Goal: Task Accomplishment & Management: Manage account settings

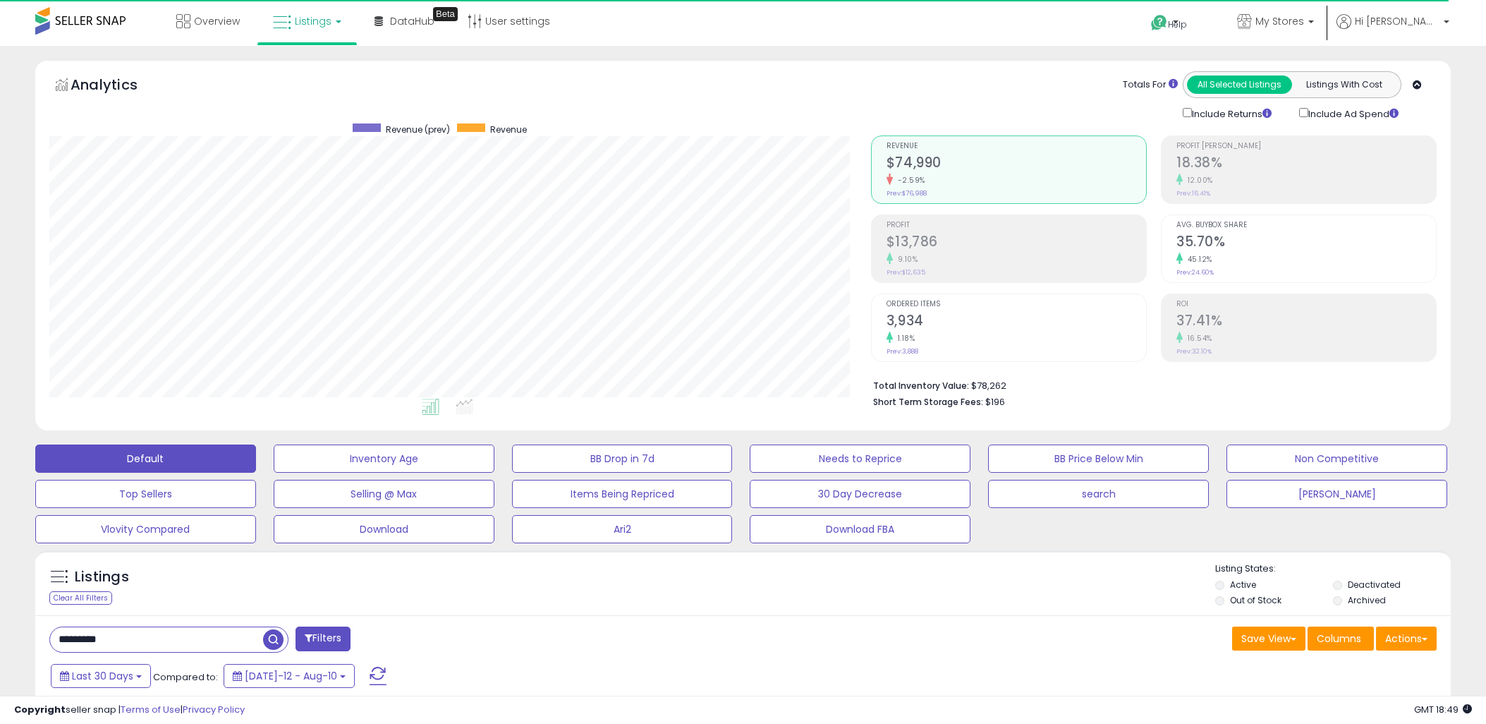
select select "**"
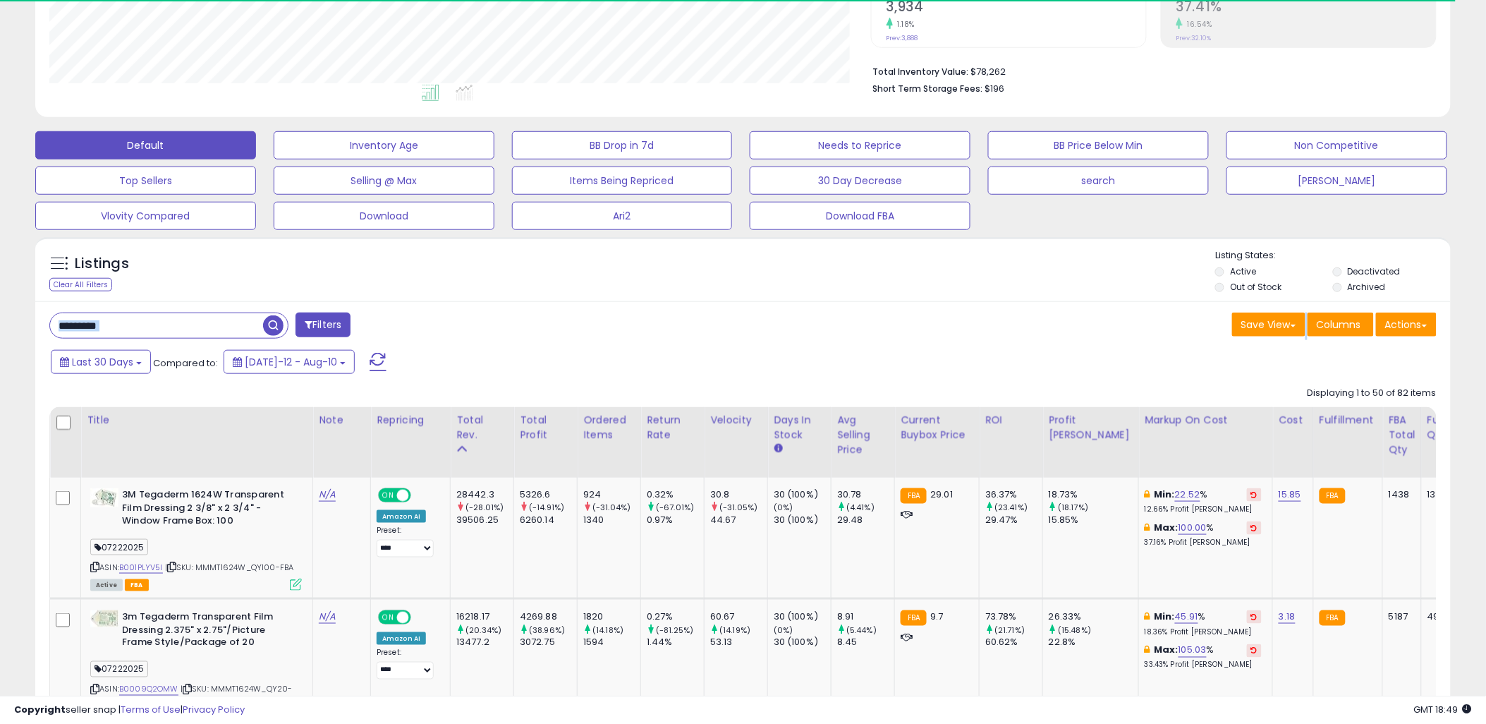
scroll to position [289, 822]
click at [201, 327] on input "*********" at bounding box center [156, 325] width 213 height 25
click at [201, 327] on input "*********" at bounding box center [225, 325] width 350 height 25
click at [409, 326] on span "button" at bounding box center [410, 325] width 20 height 20
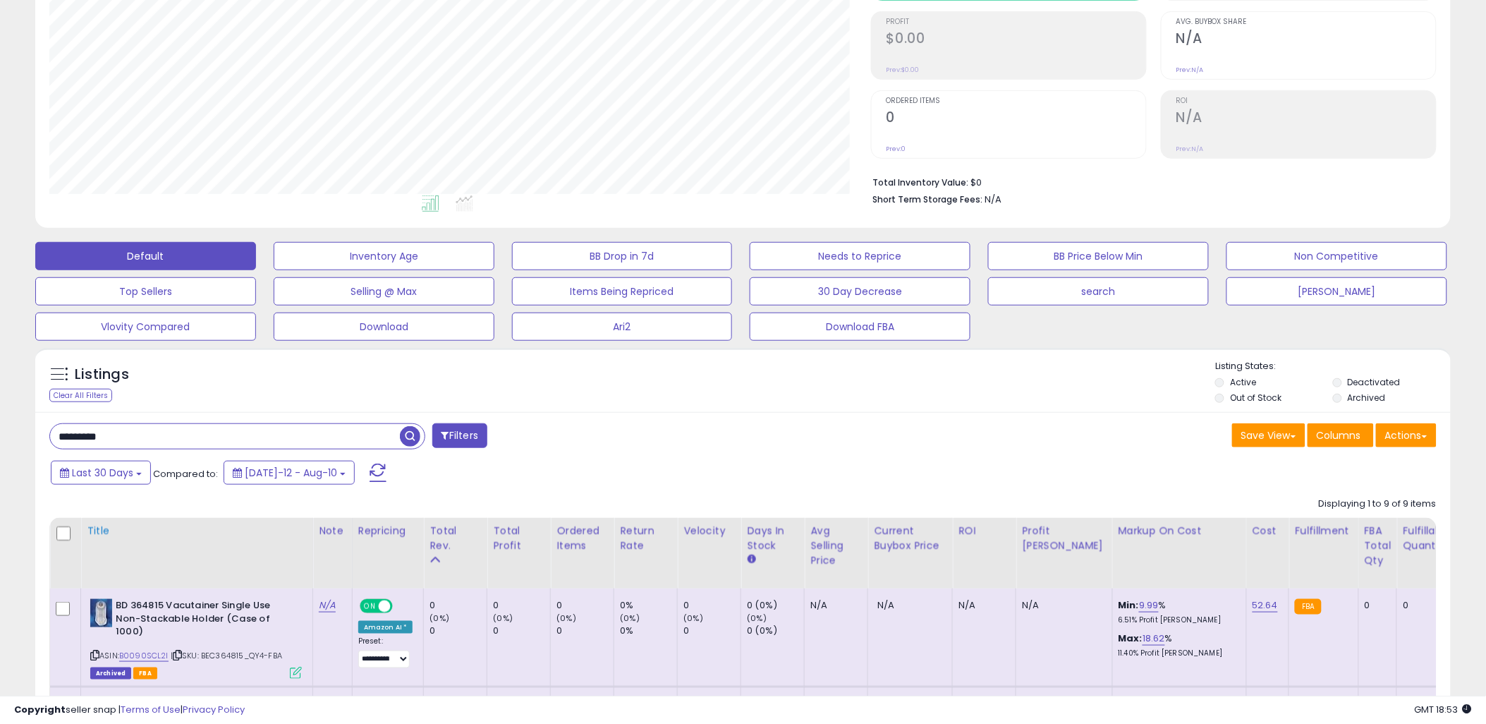
scroll to position [516, 0]
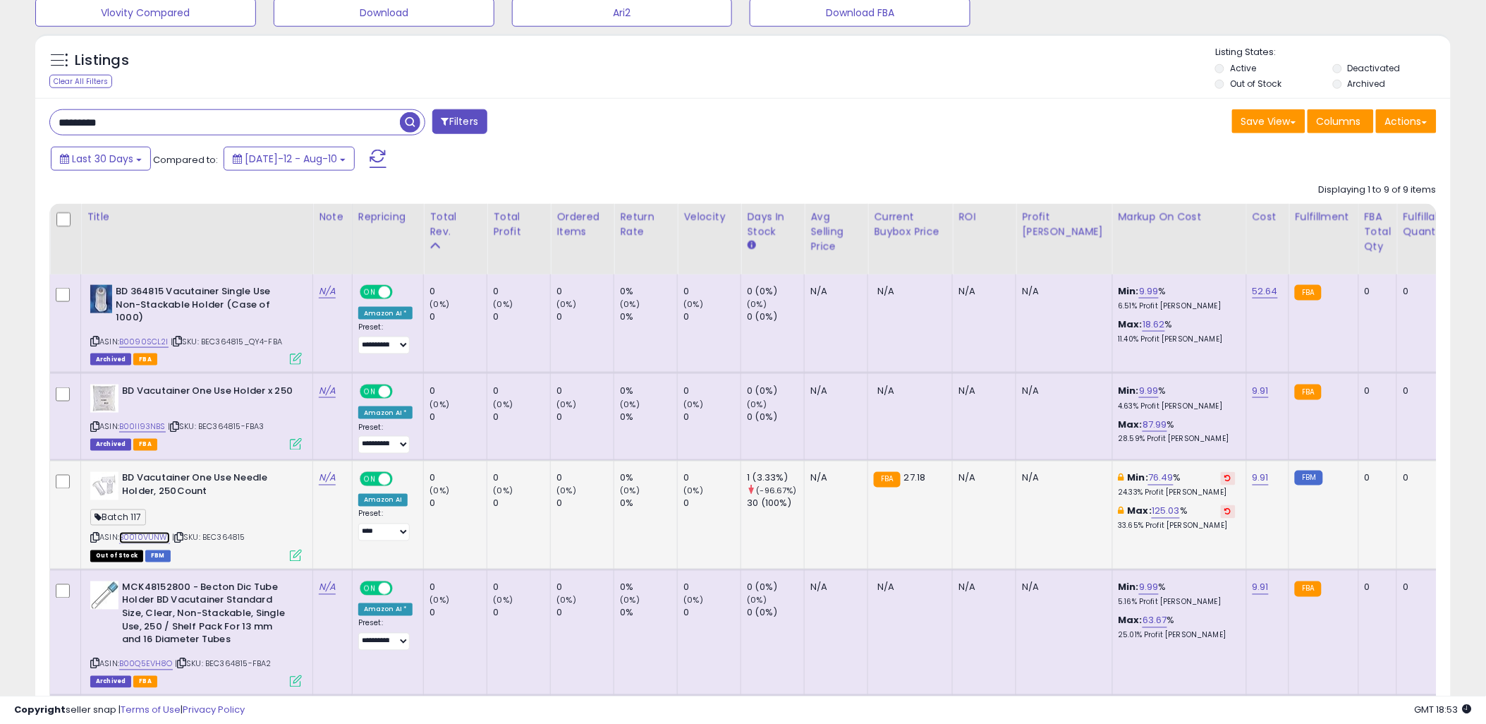
click at [152, 538] on link "B0010VUNWI" at bounding box center [144, 538] width 51 height 12
drag, startPoint x: 237, startPoint y: 536, endPoint x: 206, endPoint y: 535, distance: 31.1
click at [206, 535] on div "ASIN: B0010VUNWI | SKU: BEC364815 Out of Stock FBM" at bounding box center [196, 516] width 212 height 88
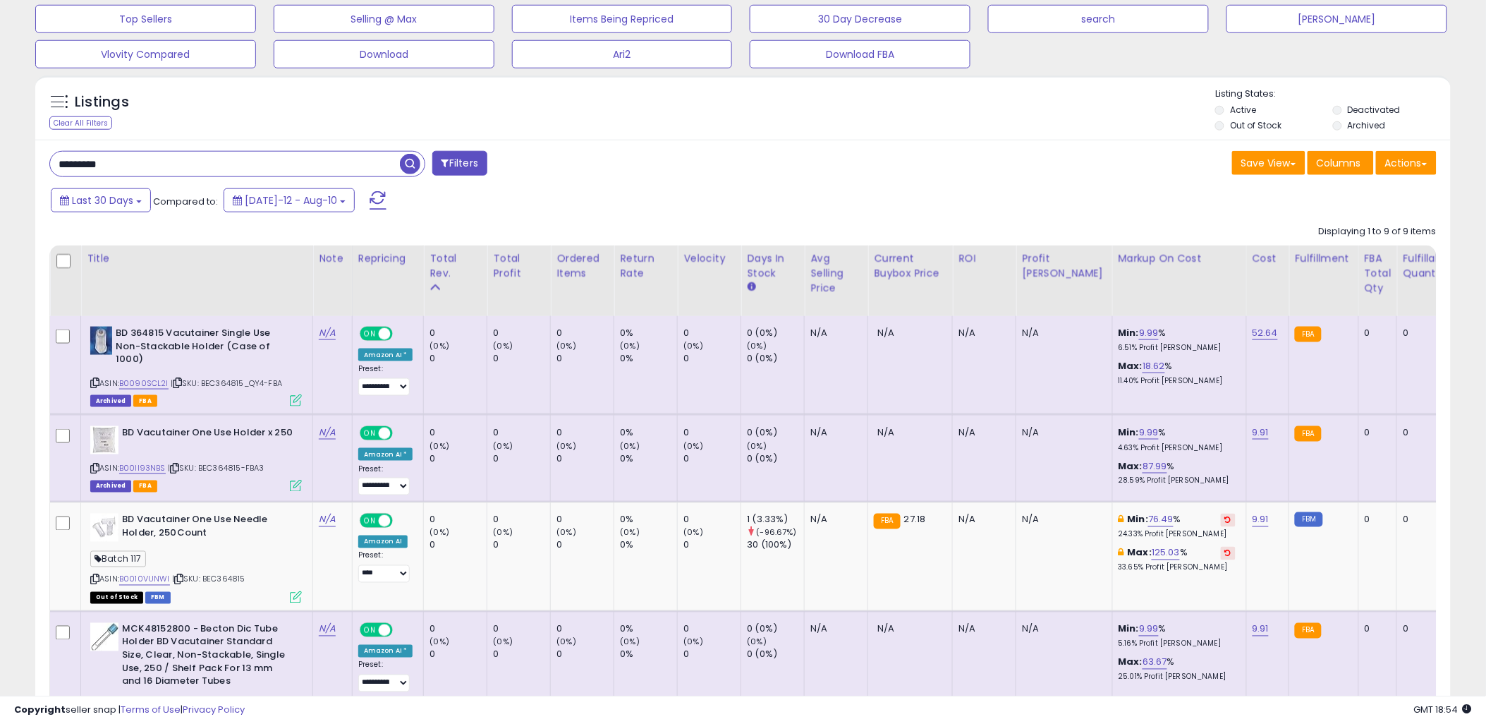
scroll to position [631, 0]
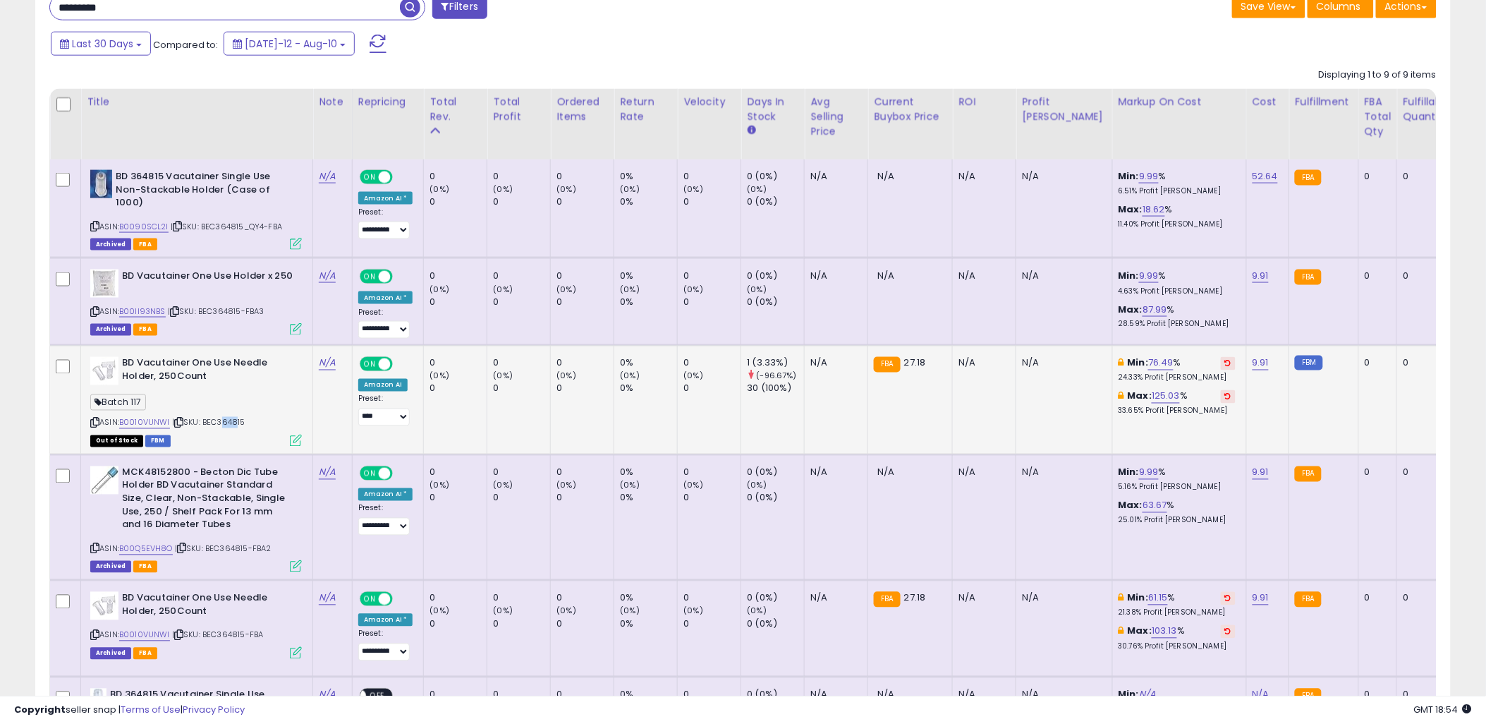
drag, startPoint x: 219, startPoint y: 418, endPoint x: 236, endPoint y: 420, distance: 17.1
click at [236, 420] on span "| SKU: BEC364815" at bounding box center [208, 422] width 73 height 11
drag, startPoint x: 250, startPoint y: 418, endPoint x: 306, endPoint y: 434, distance: 58.0
click at [207, 419] on div "ASIN: B0010VUNWI | SKU: BEC364815 Out of Stock FBM" at bounding box center [196, 401] width 212 height 88
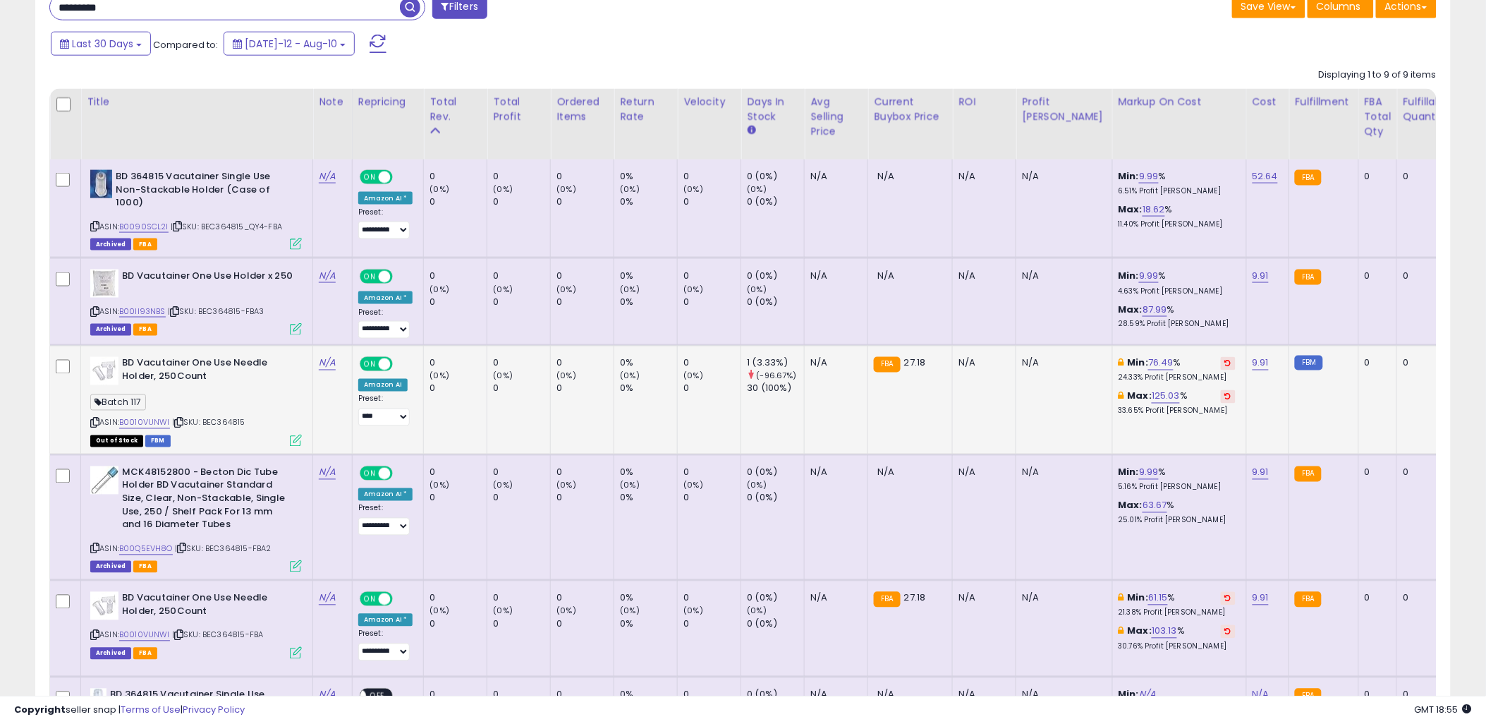
copy span "BEC364815"
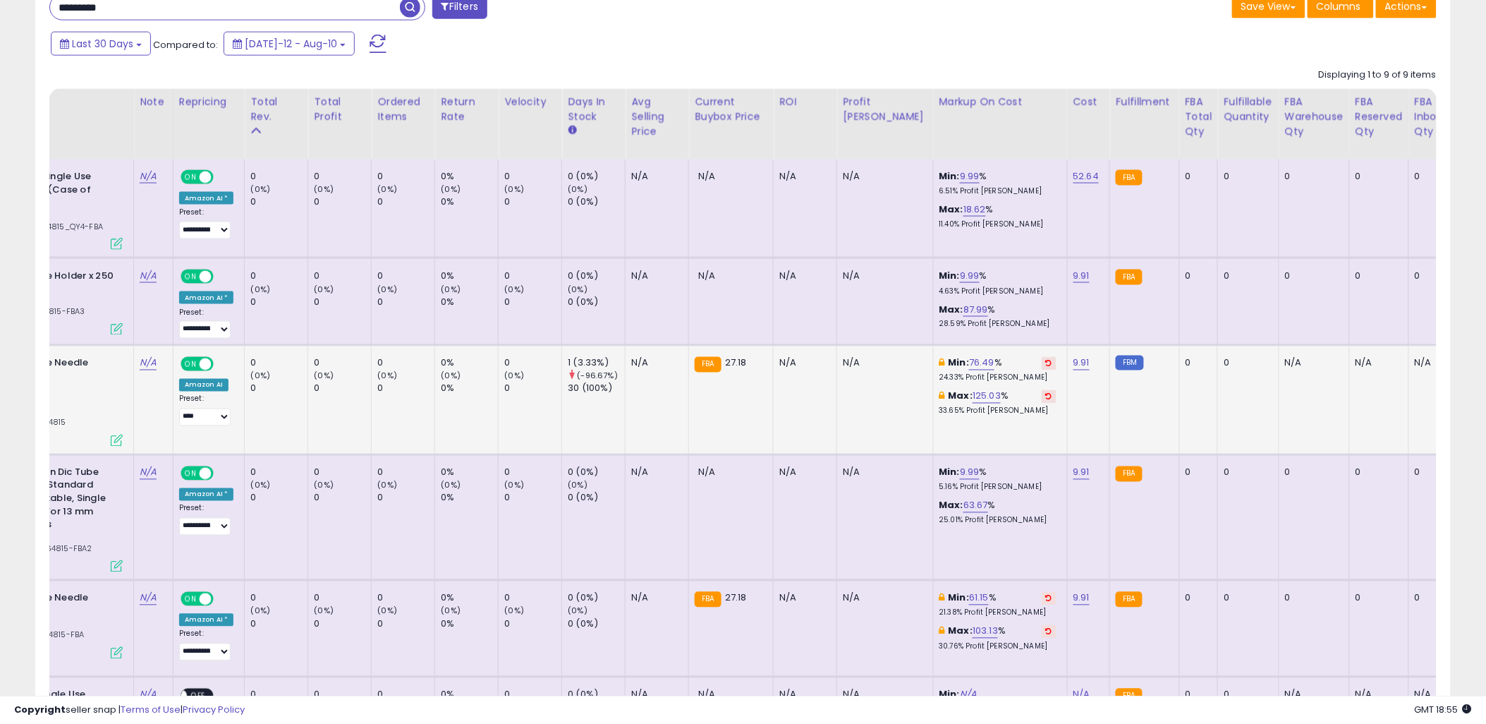
scroll to position [0, 303]
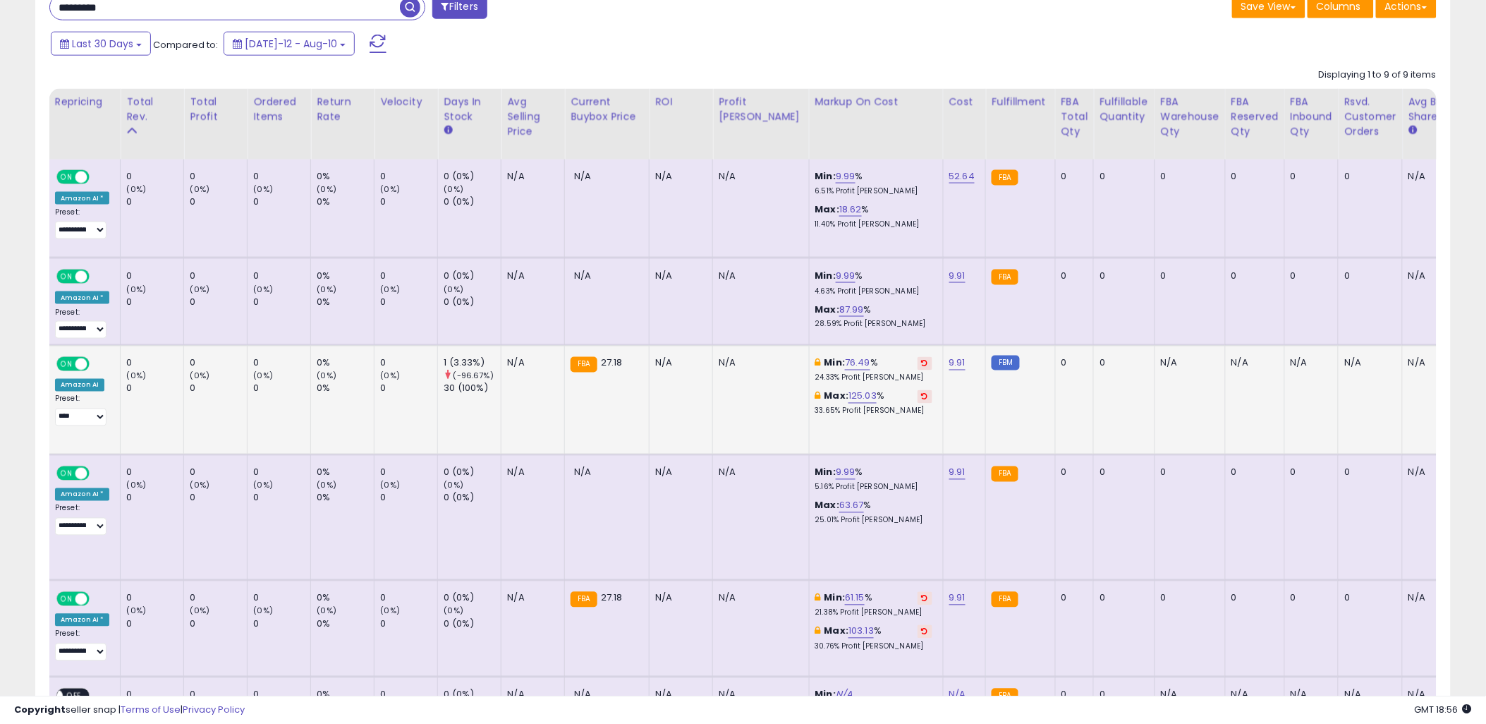
drag, startPoint x: 1284, startPoint y: 404, endPoint x: 1258, endPoint y: 412, distance: 26.6
click at [1285, 405] on td "N/A" at bounding box center [1312, 400] width 54 height 109
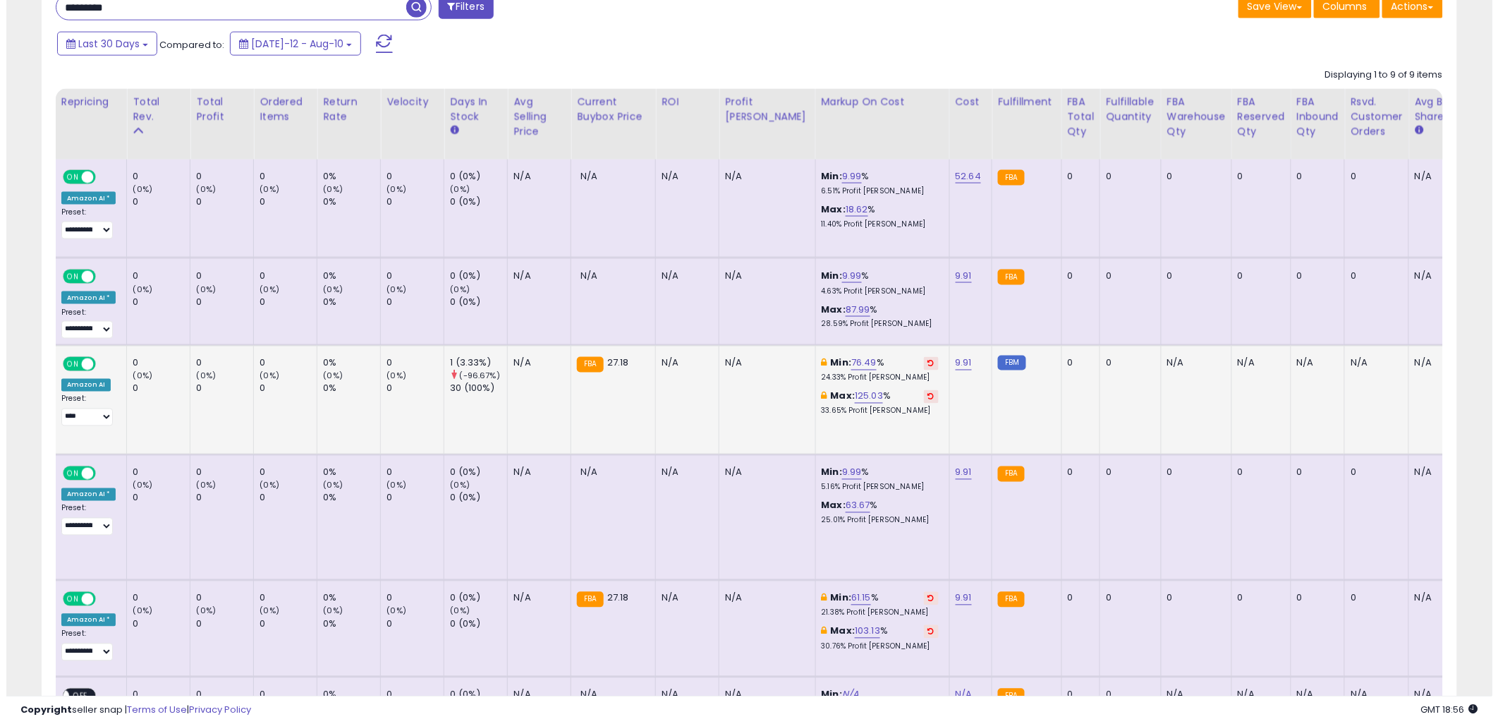
scroll to position [0, 0]
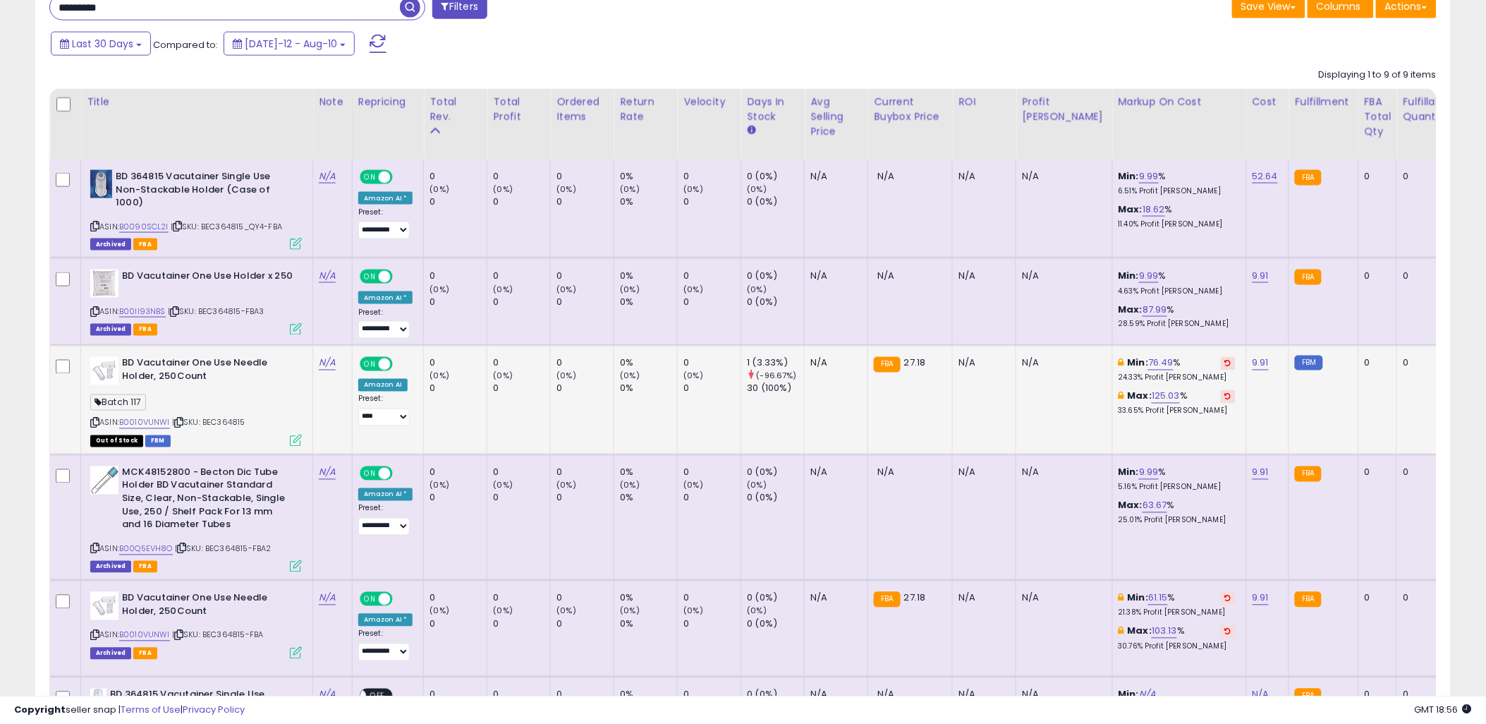
click at [292, 435] on icon at bounding box center [296, 441] width 12 height 12
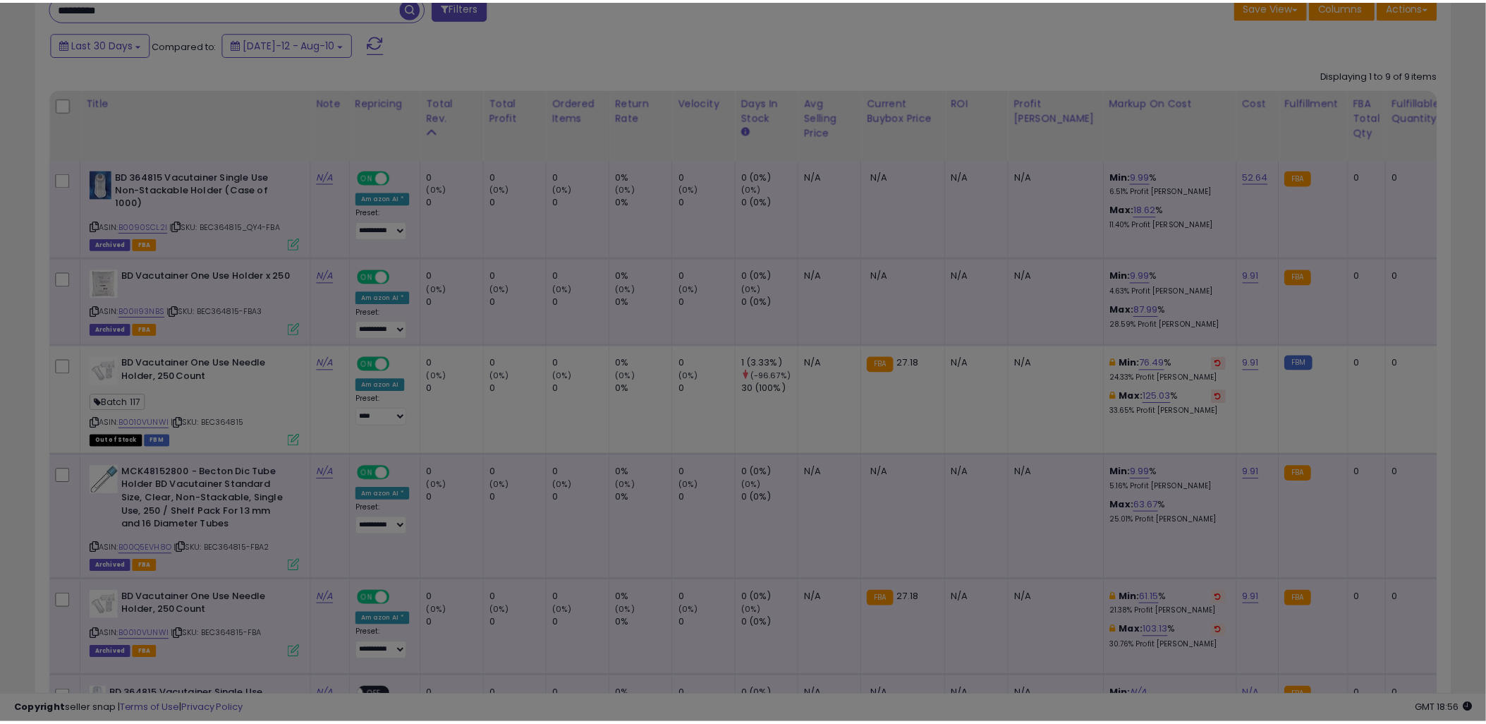
scroll to position [289, 828]
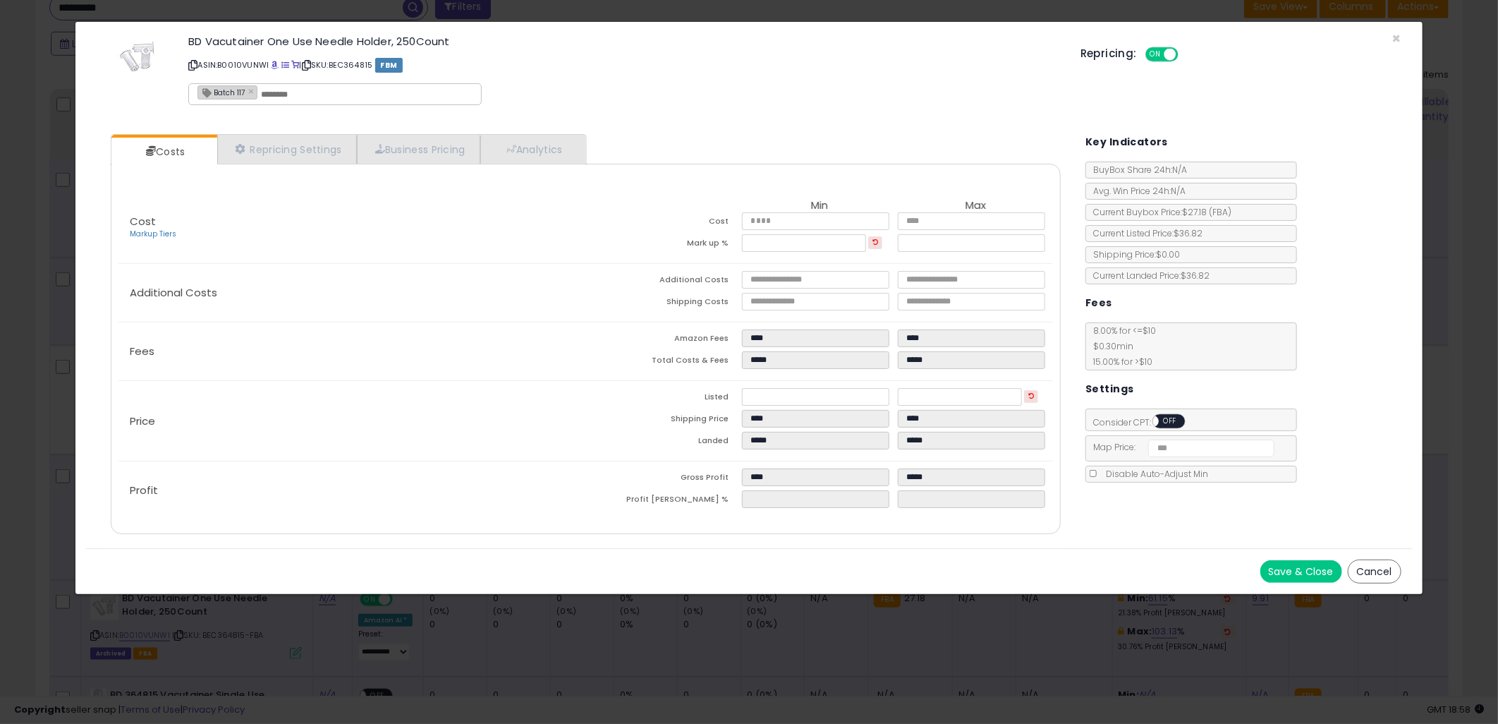
click at [1384, 572] on button "Cancel" at bounding box center [1375, 571] width 54 height 24
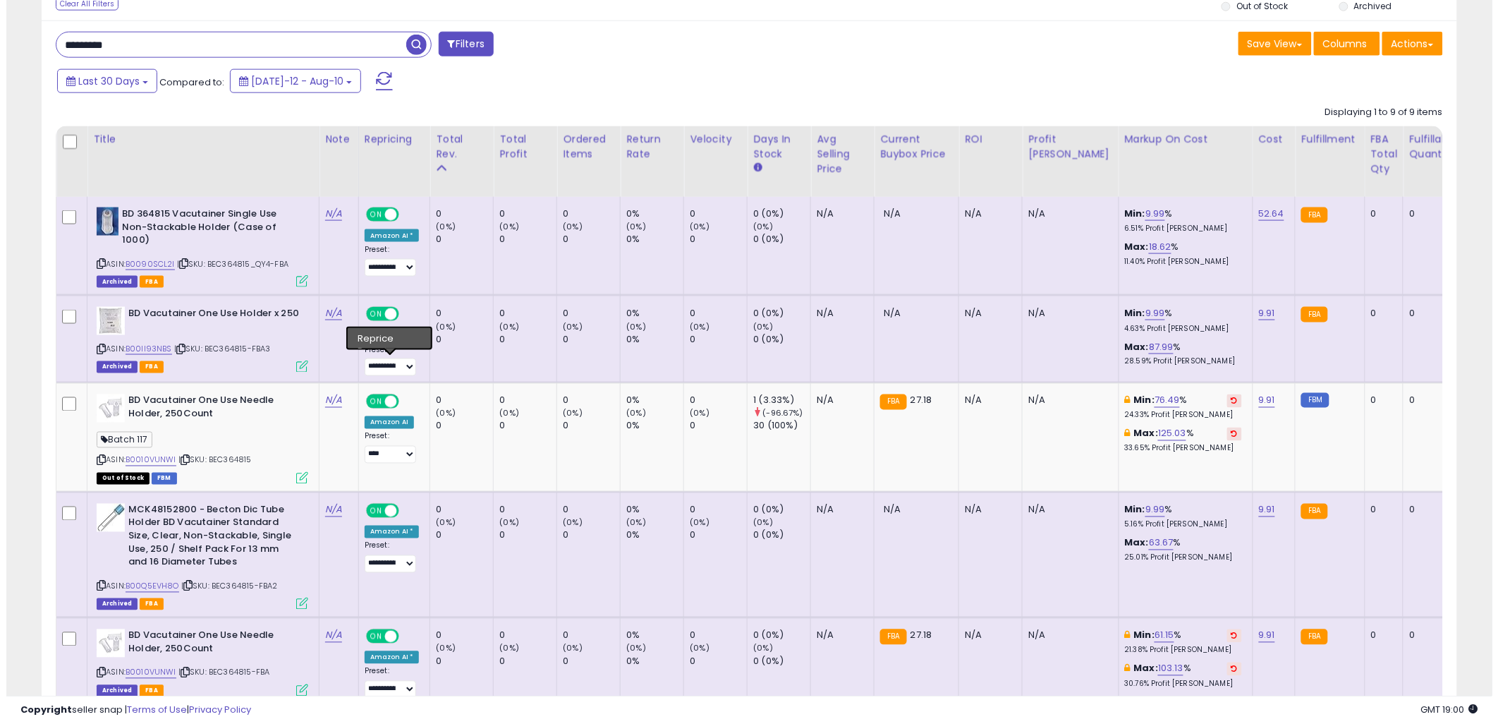
scroll to position [631, 0]
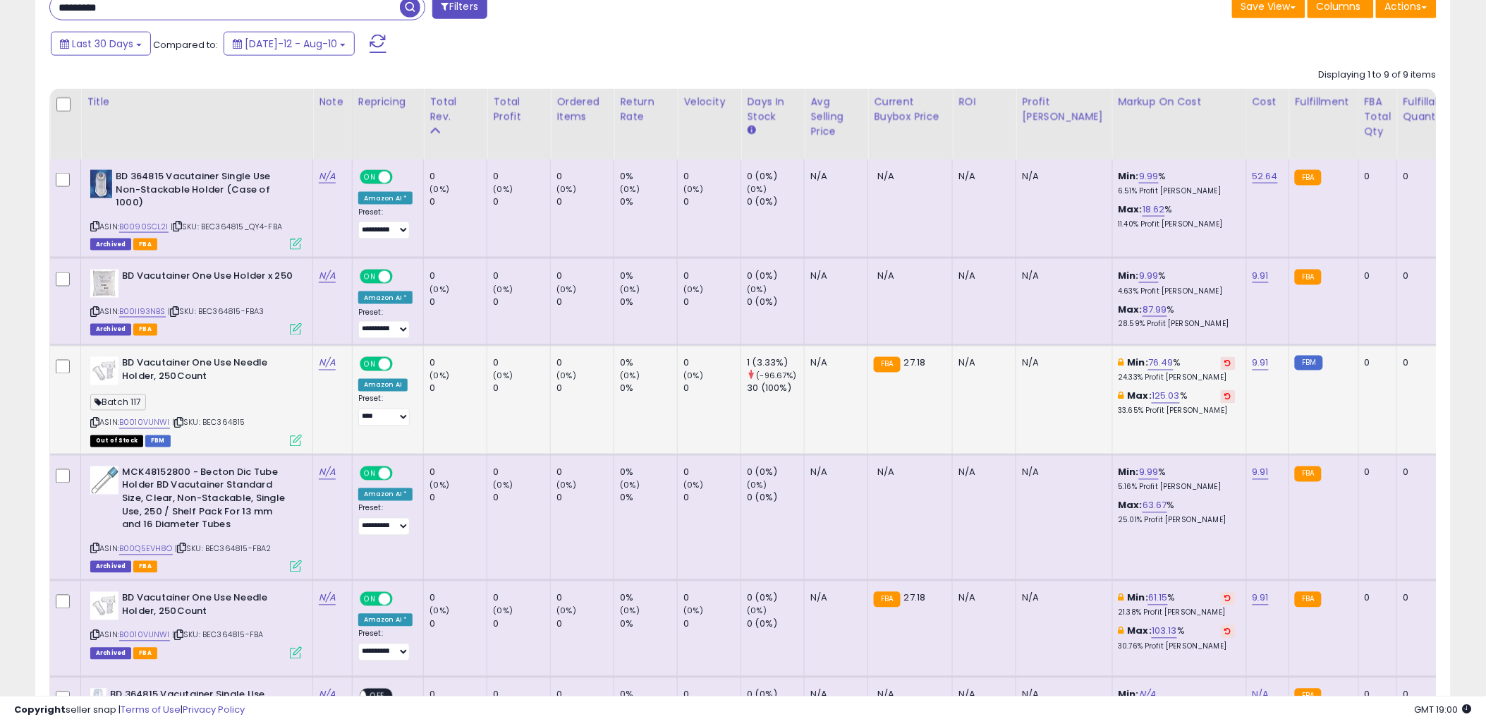
click at [279, 420] on div "ASIN: B0010VUNWI | SKU: BEC364815 Out of Stock FBM" at bounding box center [196, 401] width 212 height 88
click at [1290, 420] on td "FBM" at bounding box center [1324, 400] width 69 height 109
click at [295, 440] on icon at bounding box center [296, 441] width 12 height 12
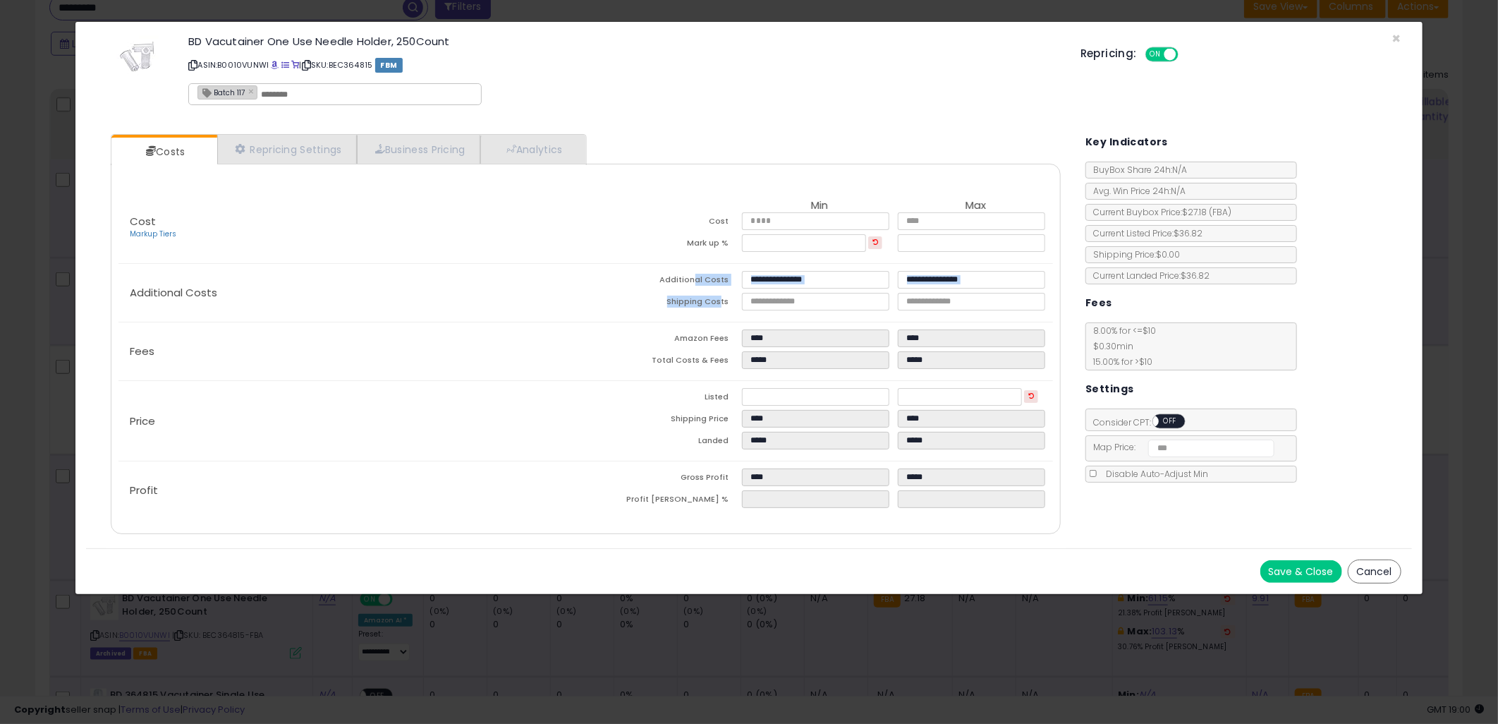
drag, startPoint x: 700, startPoint y: 273, endPoint x: 723, endPoint y: 300, distance: 35.5
click at [723, 300] on tbody "Additional Costs Shipping Costs **** ****" at bounding box center [820, 293] width 468 height 44
click at [723, 300] on td "Shipping Costs" at bounding box center [664, 304] width 156 height 22
click at [677, 257] on div "Cost Markup Tiers Min Max Cost **** **** Mark up % ***** ****** Additional Cost…" at bounding box center [586, 356] width 956 height 327
click at [677, 257] on div "Cost Markup Tiers Min Max Cost **** **** Mark up % ***** ******" at bounding box center [586, 228] width 935 height 71
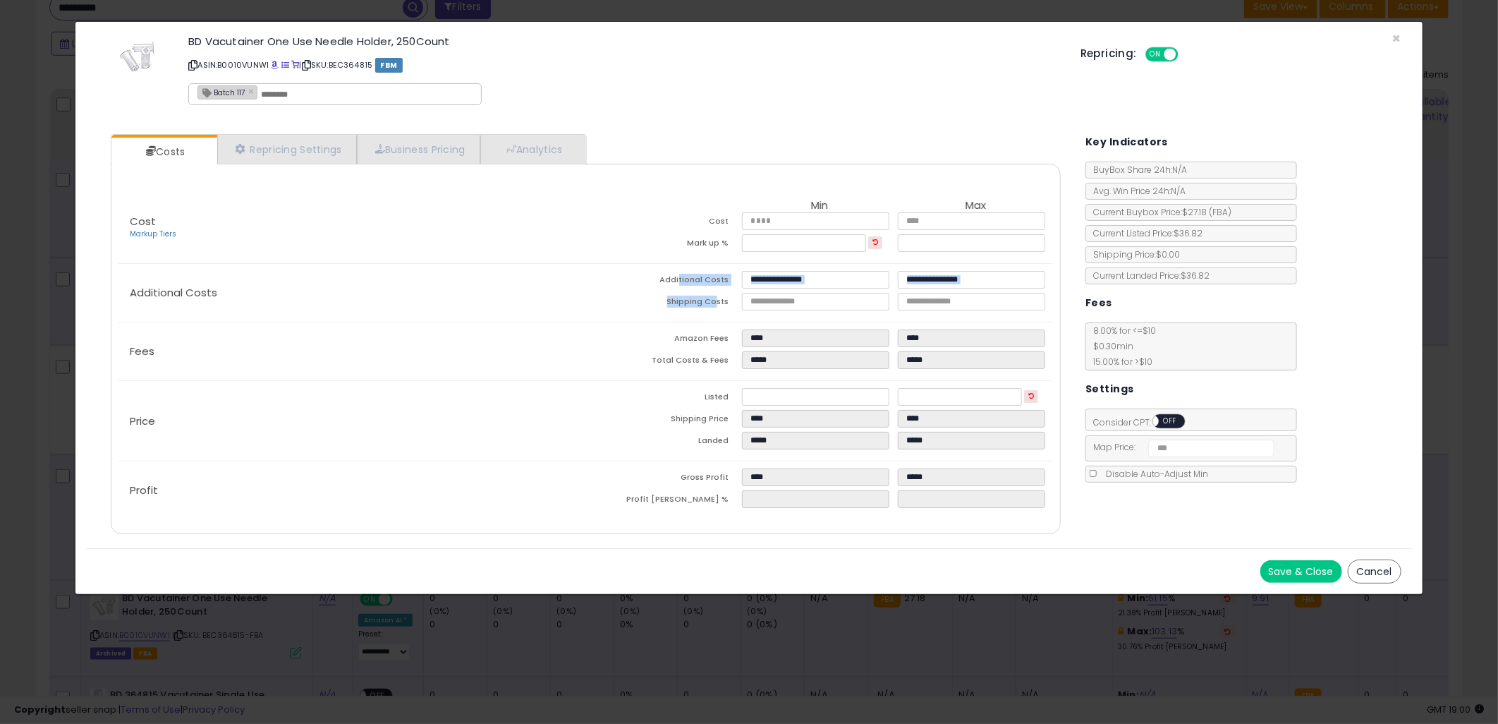
drag, startPoint x: 682, startPoint y: 279, endPoint x: 716, endPoint y: 301, distance: 39.9
click at [716, 301] on tbody "Additional Costs Shipping Costs **** ****" at bounding box center [820, 293] width 468 height 44
click at [716, 301] on td "Shipping Costs" at bounding box center [664, 304] width 156 height 22
drag, startPoint x: 721, startPoint y: 301, endPoint x: 672, endPoint y: 270, distance: 57.4
click at [672, 271] on tbody "Additional Costs Shipping Costs **** ****" at bounding box center [820, 293] width 468 height 44
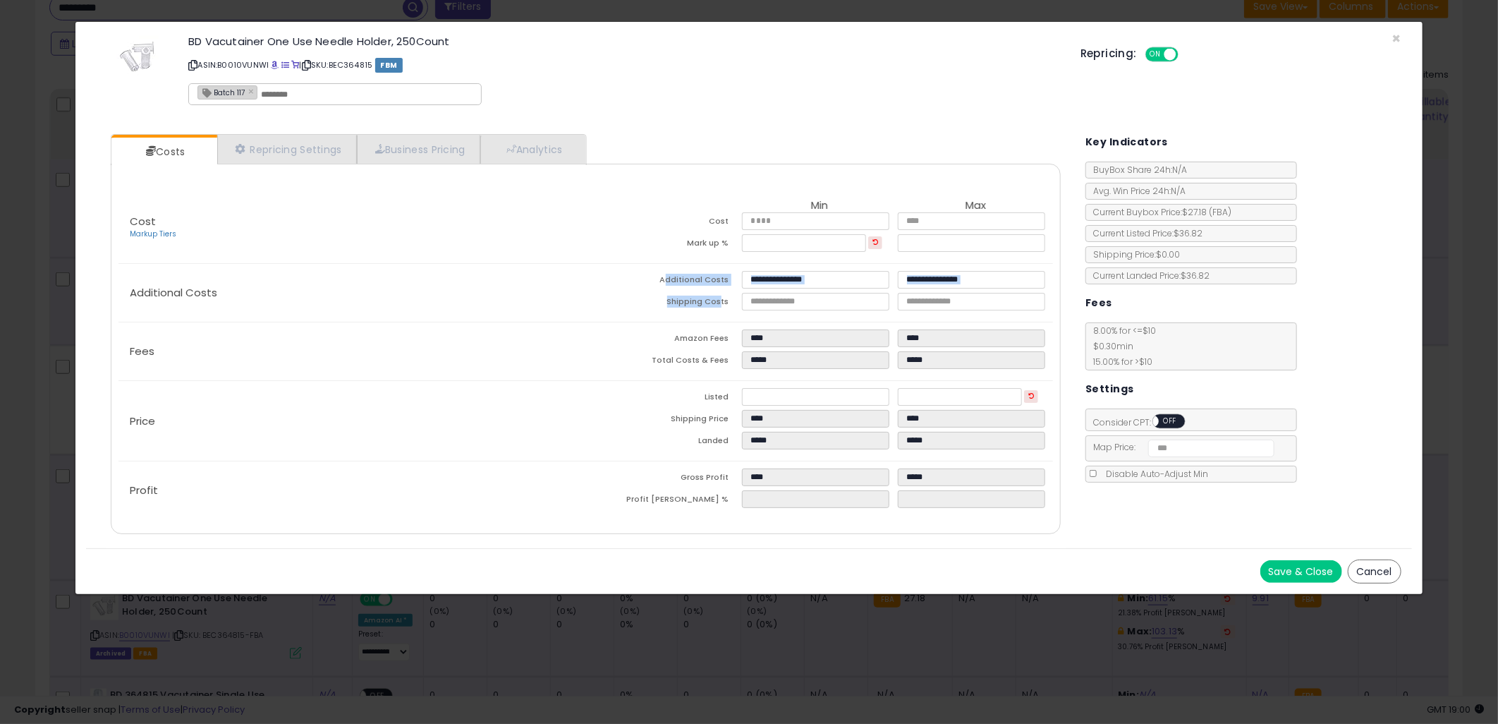
click at [672, 271] on td "Additional Costs" at bounding box center [664, 282] width 156 height 22
drag, startPoint x: 880, startPoint y: 650, endPoint x: 1204, endPoint y: 249, distance: 515.7
click at [880, 650] on div "× Close BD Vacutainer One Use Needle Holder, 250Count ASIN: B0010VUNWI | SKU: B…" at bounding box center [749, 362] width 1498 height 724
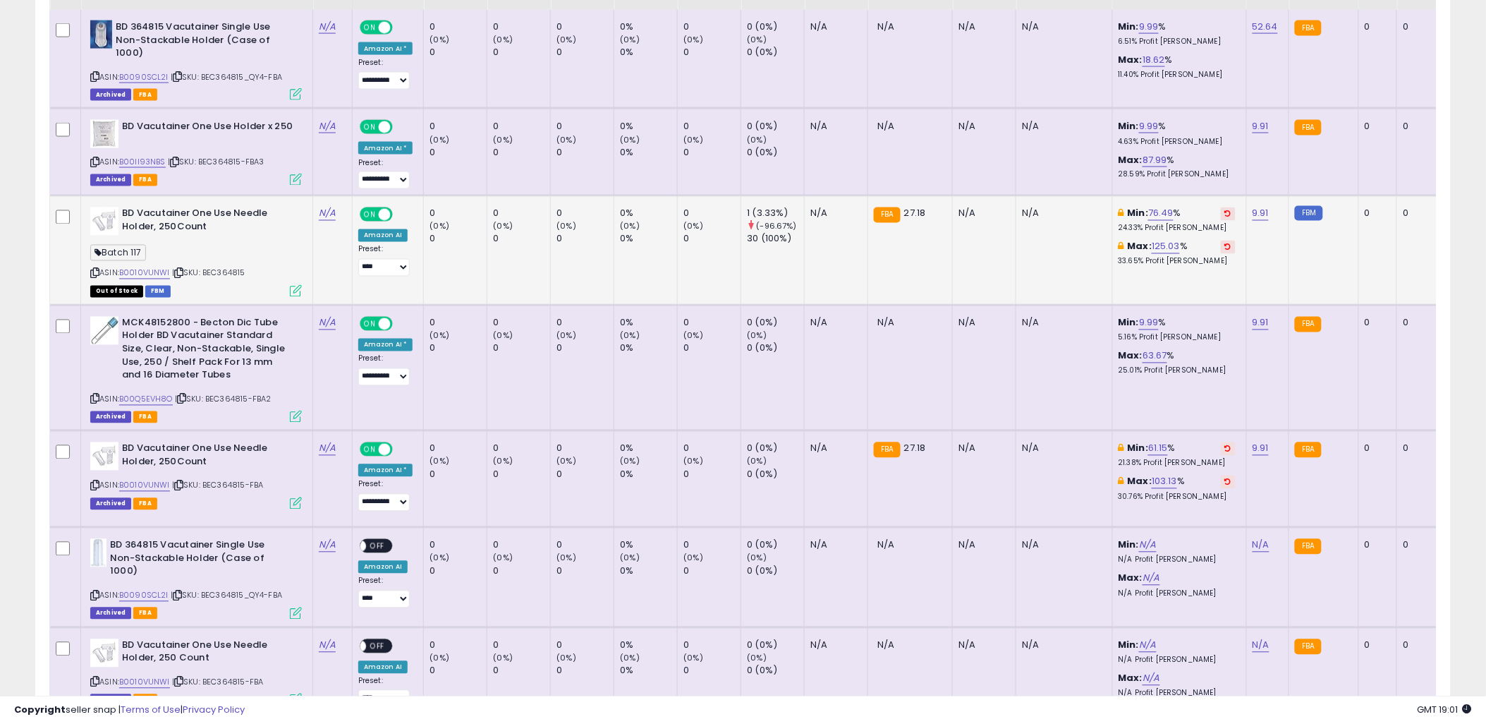
scroll to position [631, 0]
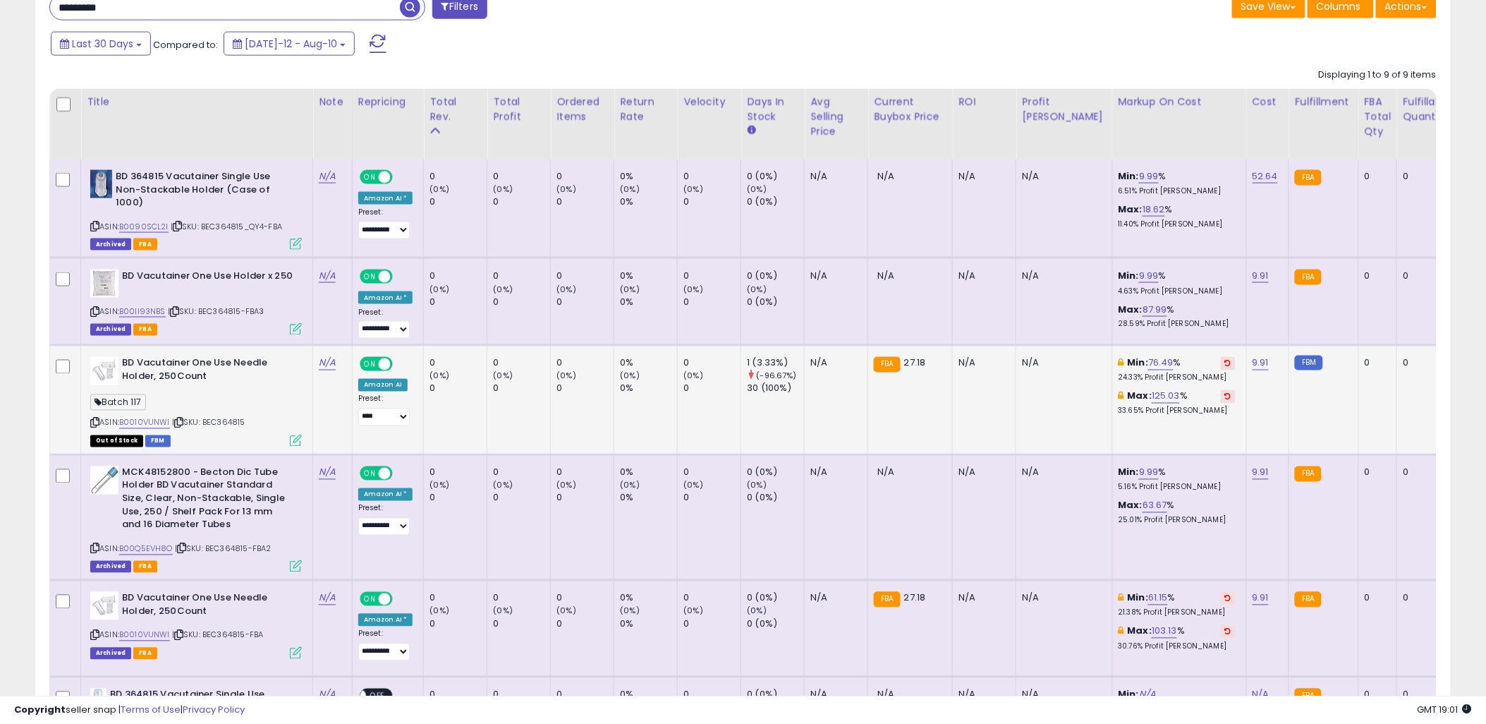
click at [155, 416] on div "ASIN: B0010VUNWI | SKU: BEC364815 Out of Stock FBM" at bounding box center [196, 401] width 212 height 88
click at [156, 420] on link "B0010VUNWI" at bounding box center [144, 423] width 51 height 12
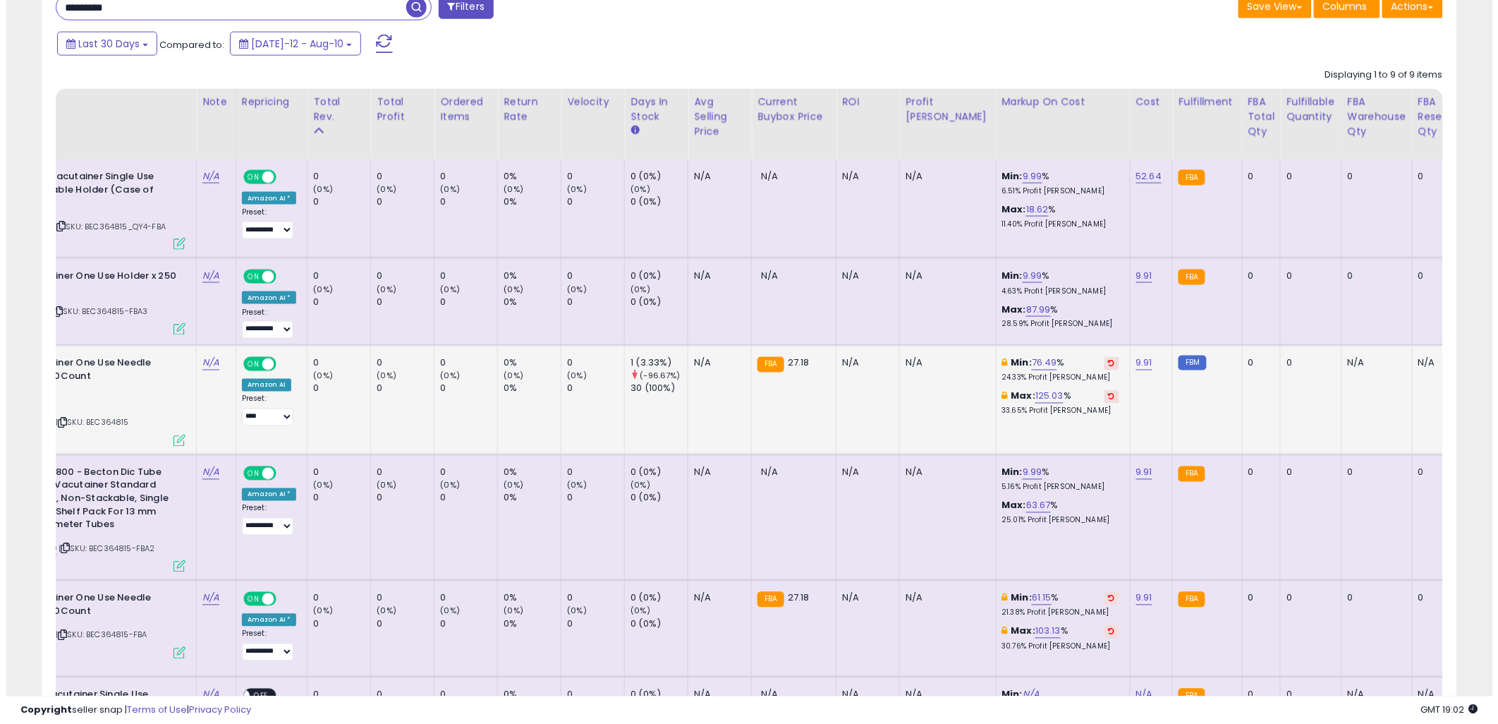
scroll to position [0, 0]
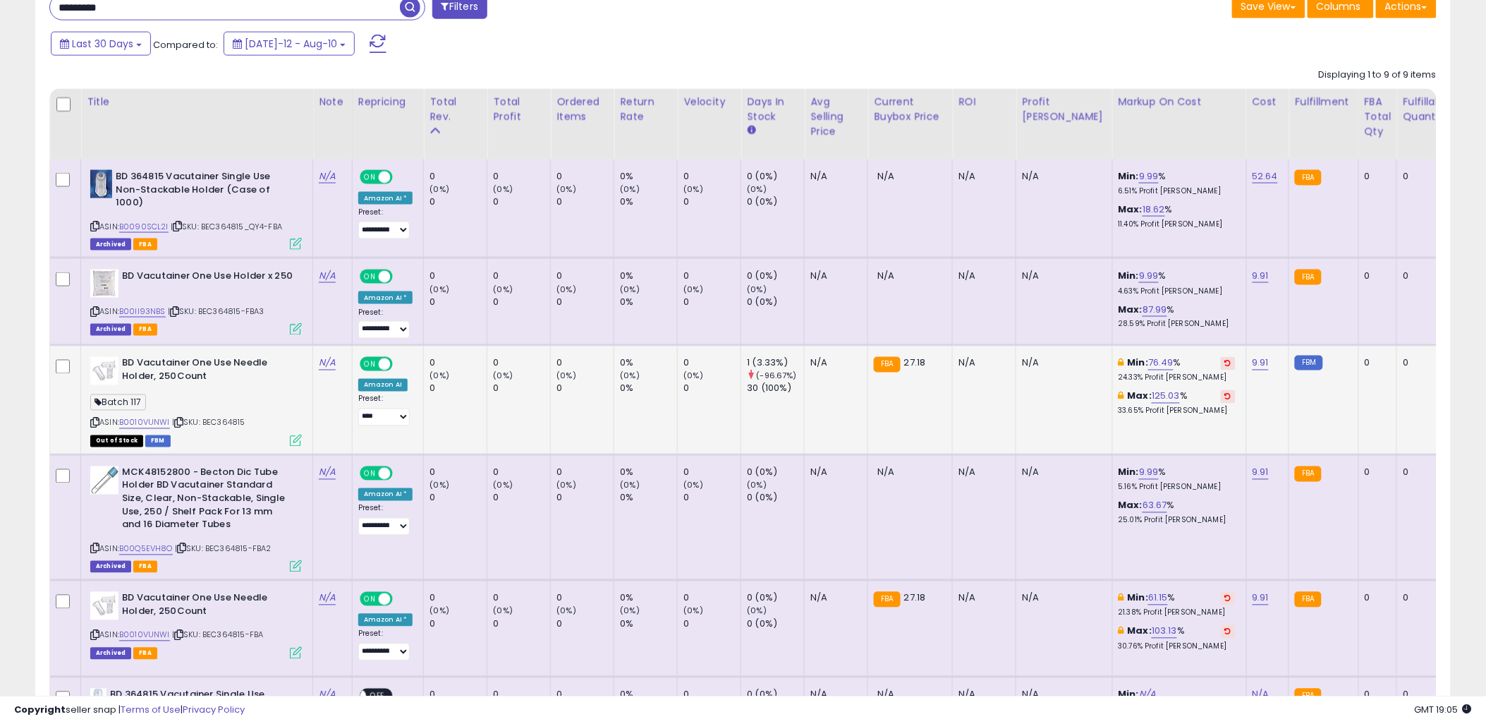
click at [241, 399] on div "Batch 117" at bounding box center [196, 404] width 212 height 19
click at [277, 407] on div "Batch 117" at bounding box center [196, 404] width 212 height 19
click at [236, 423] on span "| SKU: BEC364815" at bounding box center [208, 422] width 73 height 11
click at [223, 397] on div "Batch 117" at bounding box center [196, 404] width 212 height 19
click at [297, 436] on icon at bounding box center [296, 441] width 12 height 12
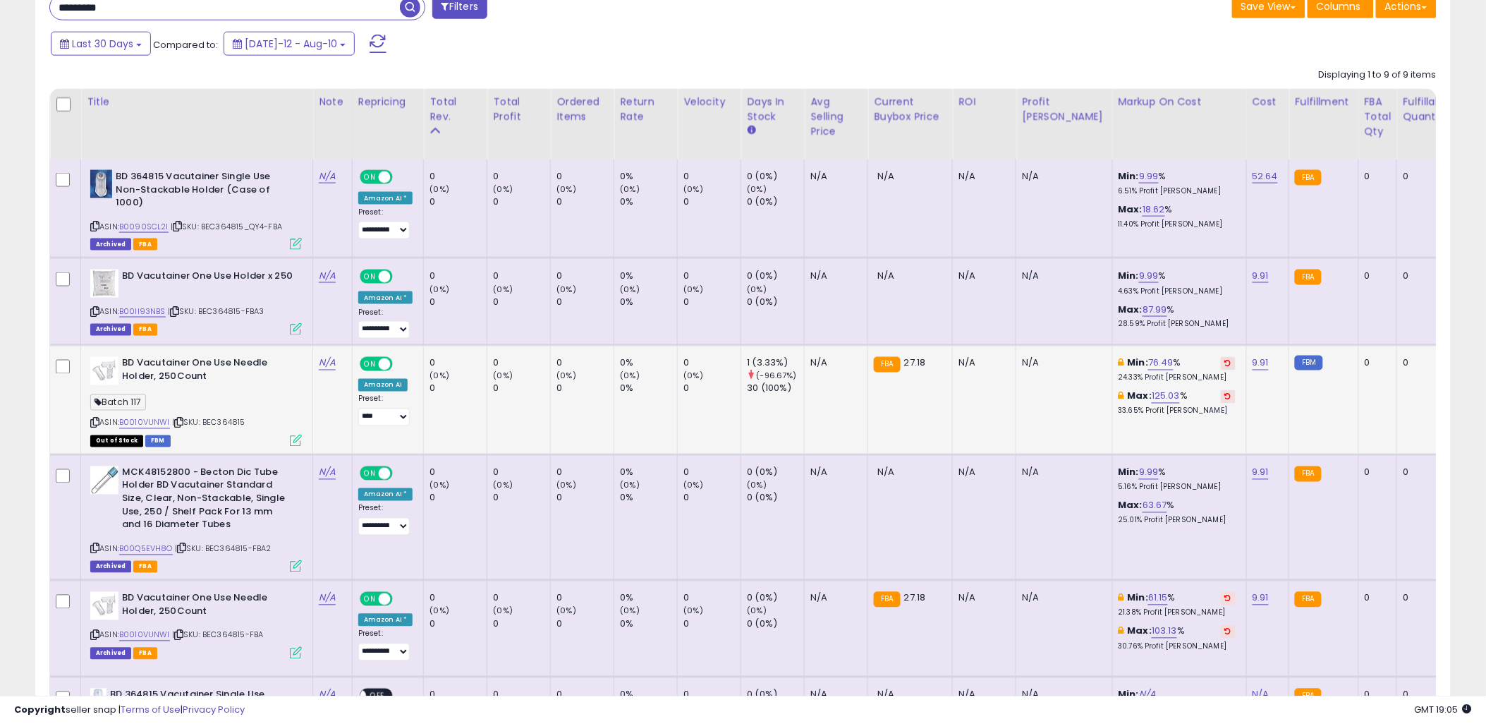
scroll to position [289, 828]
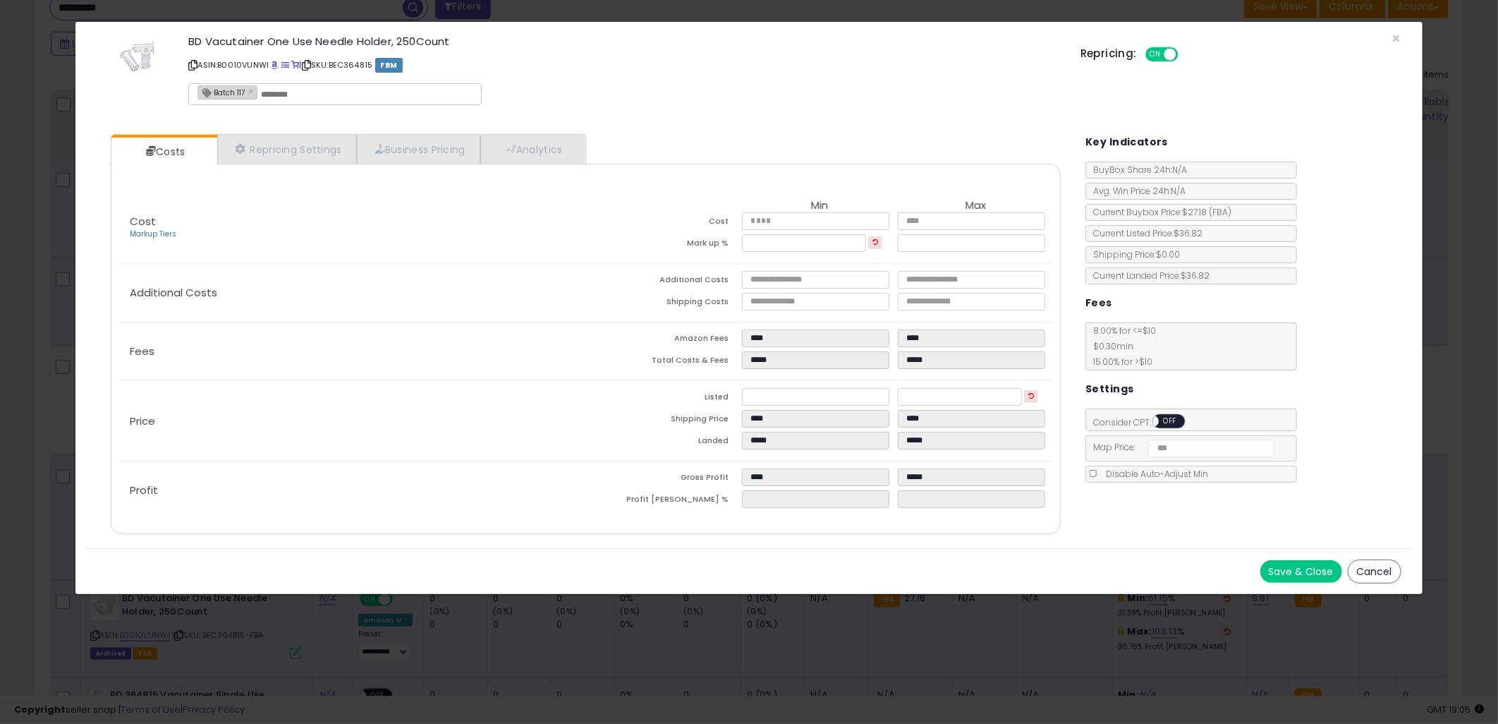
click at [1386, 566] on button "Cancel" at bounding box center [1375, 571] width 54 height 24
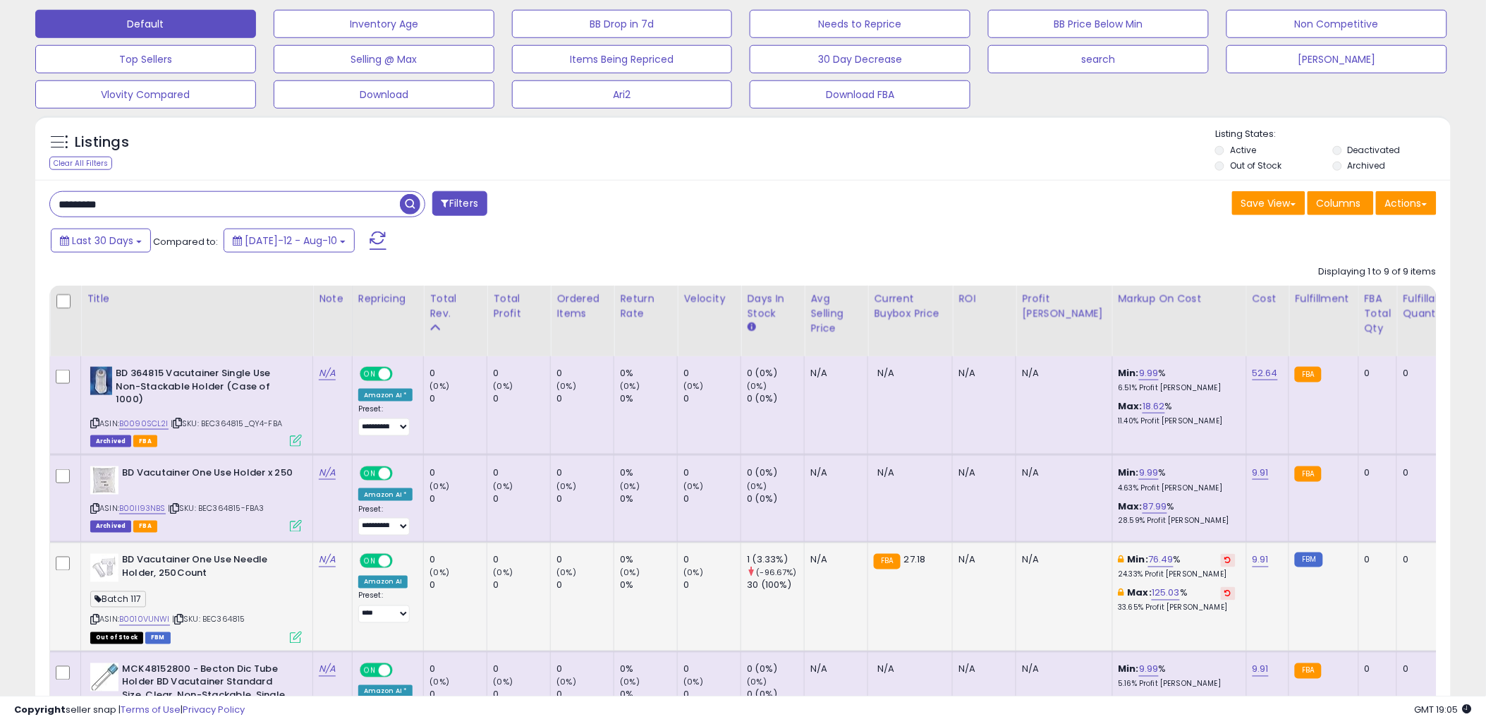
scroll to position [470, 0]
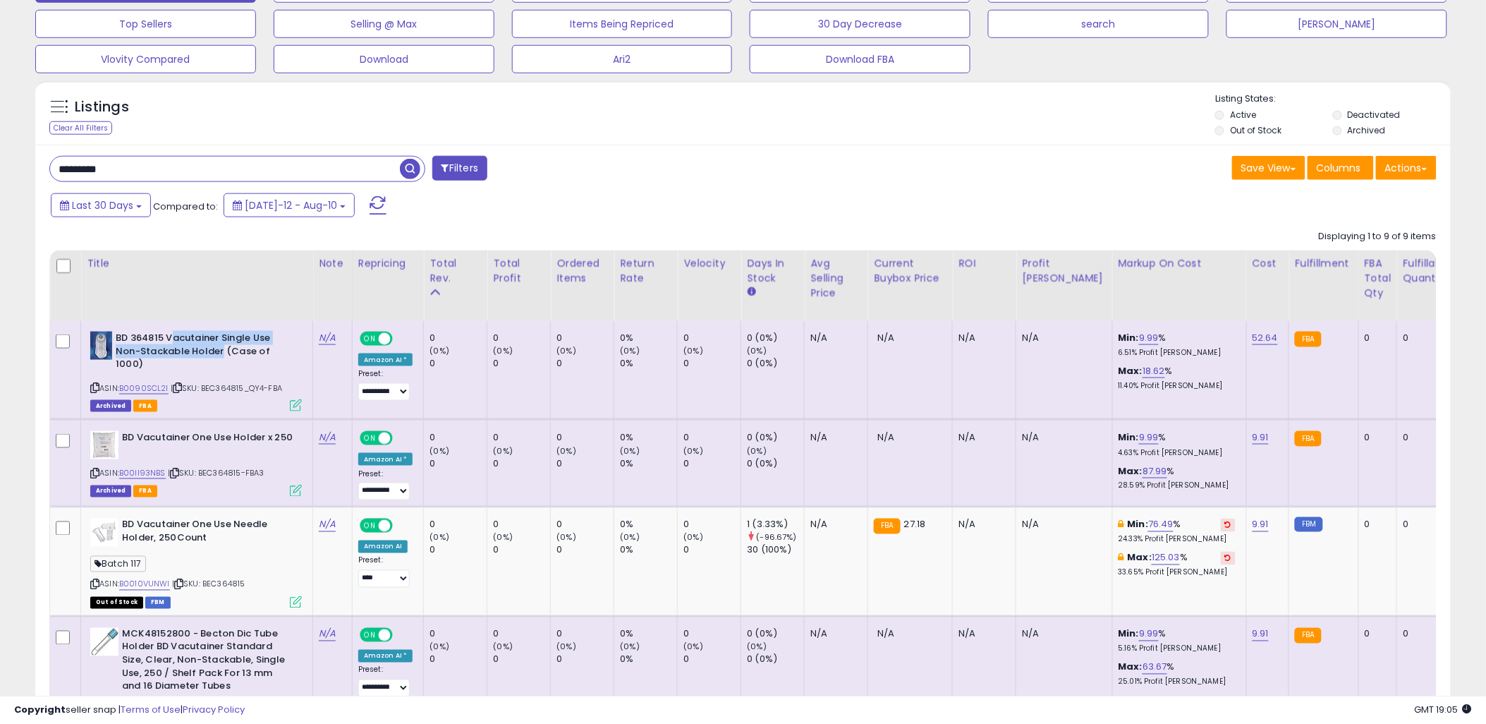
drag, startPoint x: 175, startPoint y: 340, endPoint x: 222, endPoint y: 355, distance: 49.5
click at [222, 355] on b "BD 364815 Vacutainer Single Use Non-Stackable Holder (Case of 1000)" at bounding box center [201, 353] width 171 height 43
drag, startPoint x: 233, startPoint y: 357, endPoint x: 160, endPoint y: 341, distance: 75.0
click at [160, 341] on b "BD 364815 Vacutainer Single Use Non-Stackable Holder (Case of 1000)" at bounding box center [201, 353] width 171 height 43
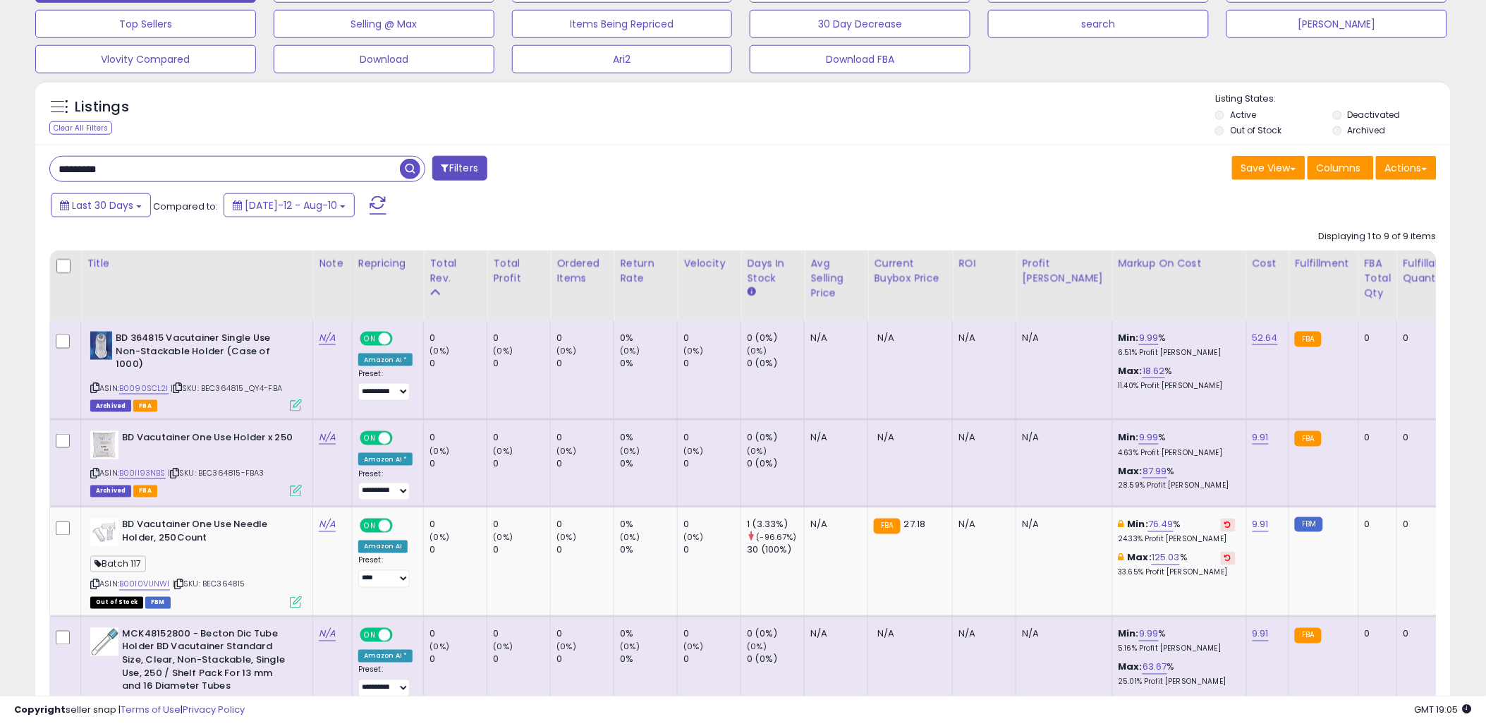
click at [153, 341] on b "BD 364815 Vacutainer Single Use Non-Stackable Holder (Case of 1000)" at bounding box center [201, 353] width 171 height 43
drag, startPoint x: 114, startPoint y: 341, endPoint x: 253, endPoint y: 358, distance: 140.0
click at [253, 358] on div "BD 364815 Vacutainer Single Use Non-Stackable Holder (Case of 1000)" at bounding box center [196, 353] width 212 height 43
click at [253, 358] on b "BD 364815 Vacutainer Single Use Non-Stackable Holder (Case of 1000)" at bounding box center [201, 353] width 171 height 43
drag, startPoint x: 257, startPoint y: 353, endPoint x: 128, endPoint y: 336, distance: 130.9
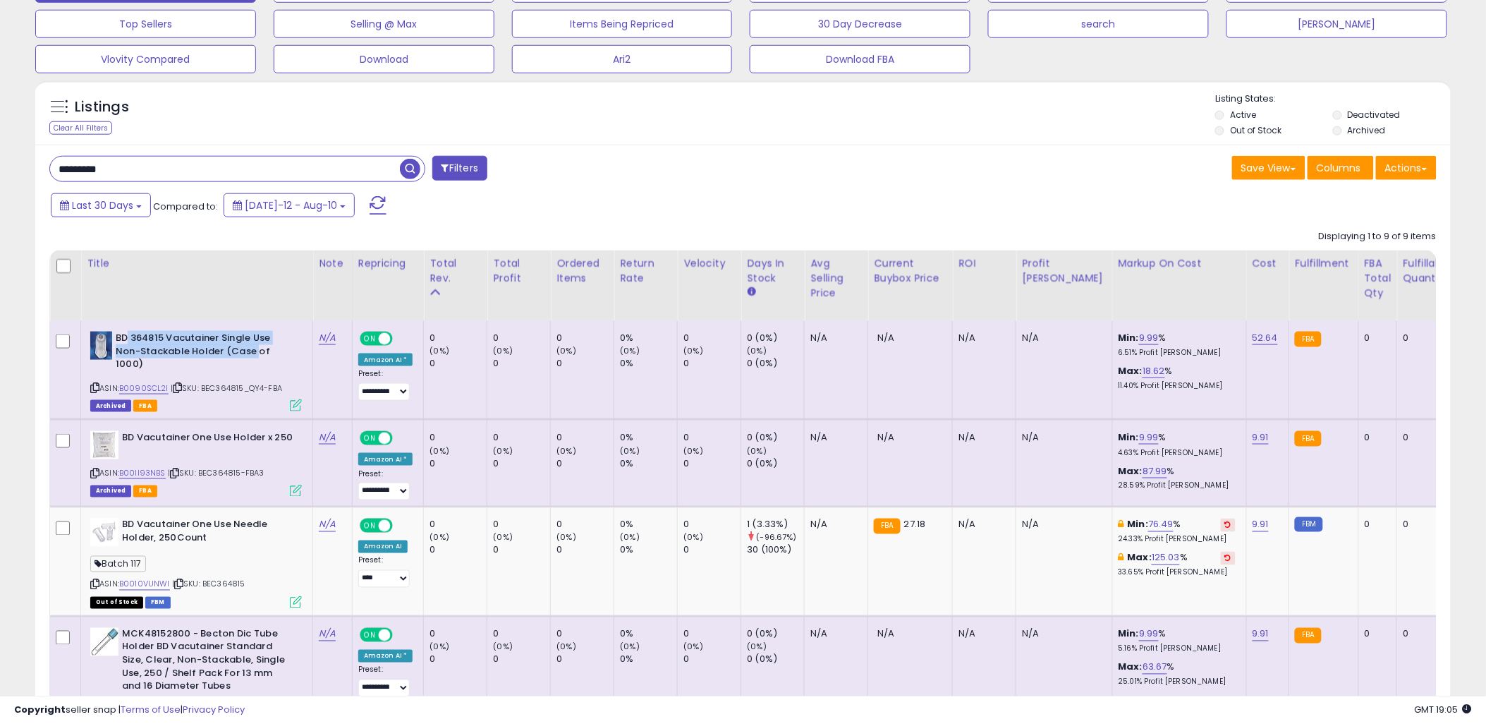
click at [128, 336] on b "BD 364815 Vacutainer Single Use Non-Stackable Holder (Case of 1000)" at bounding box center [201, 353] width 171 height 43
drag, startPoint x: 121, startPoint y: 336, endPoint x: 267, endPoint y: 355, distance: 146.5
click at [267, 355] on b "BD 364815 Vacutainer Single Use Non-Stackable Holder (Case of 1000)" at bounding box center [201, 353] width 171 height 43
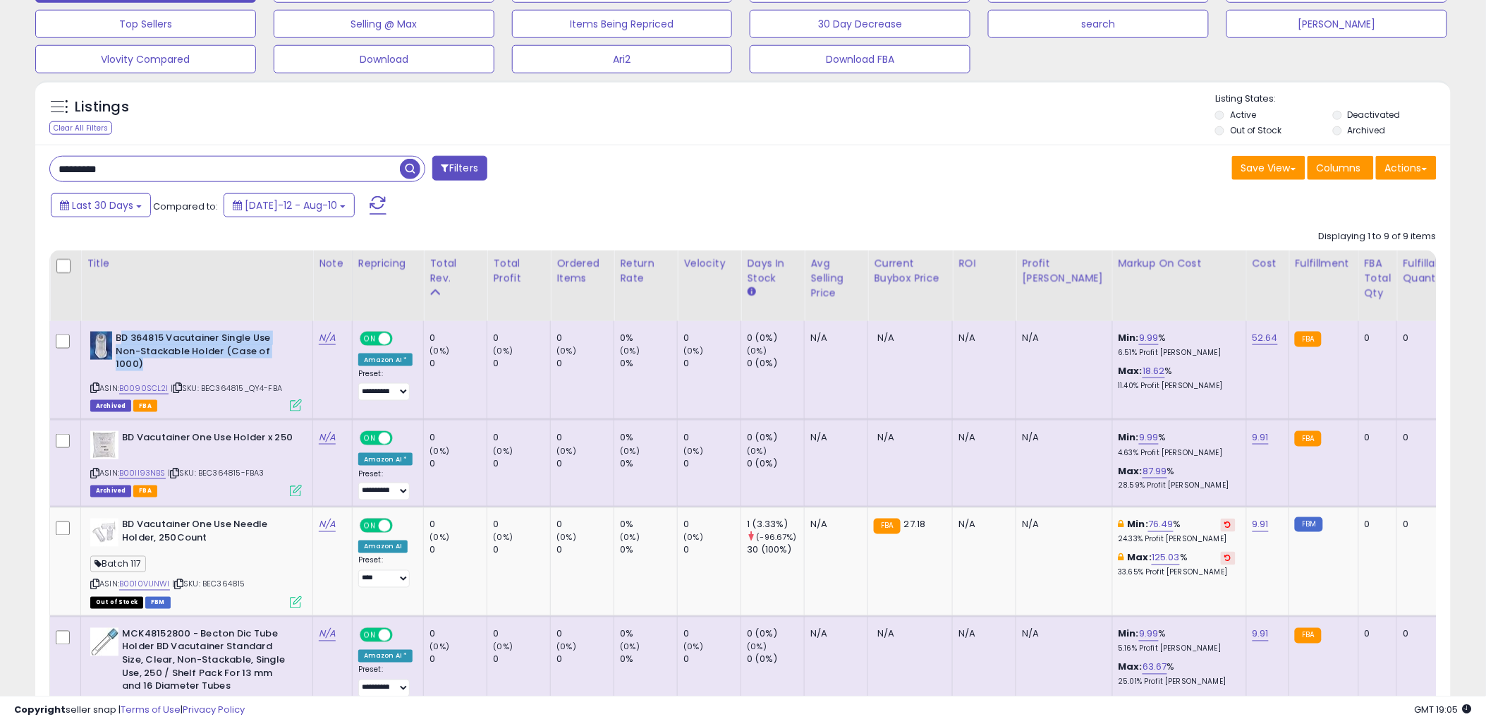
drag, startPoint x: 247, startPoint y: 362, endPoint x: 124, endPoint y: 334, distance: 125.9
click at [124, 334] on b "BD 364815 Vacutainer Single Use Non-Stackable Holder (Case of 1000)" at bounding box center [201, 353] width 171 height 43
drag, startPoint x: 117, startPoint y: 336, endPoint x: 238, endPoint y: 364, distance: 123.9
click at [238, 364] on b "BD 364815 Vacutainer Single Use Non-Stackable Holder (Case of 1000)" at bounding box center [201, 353] width 171 height 43
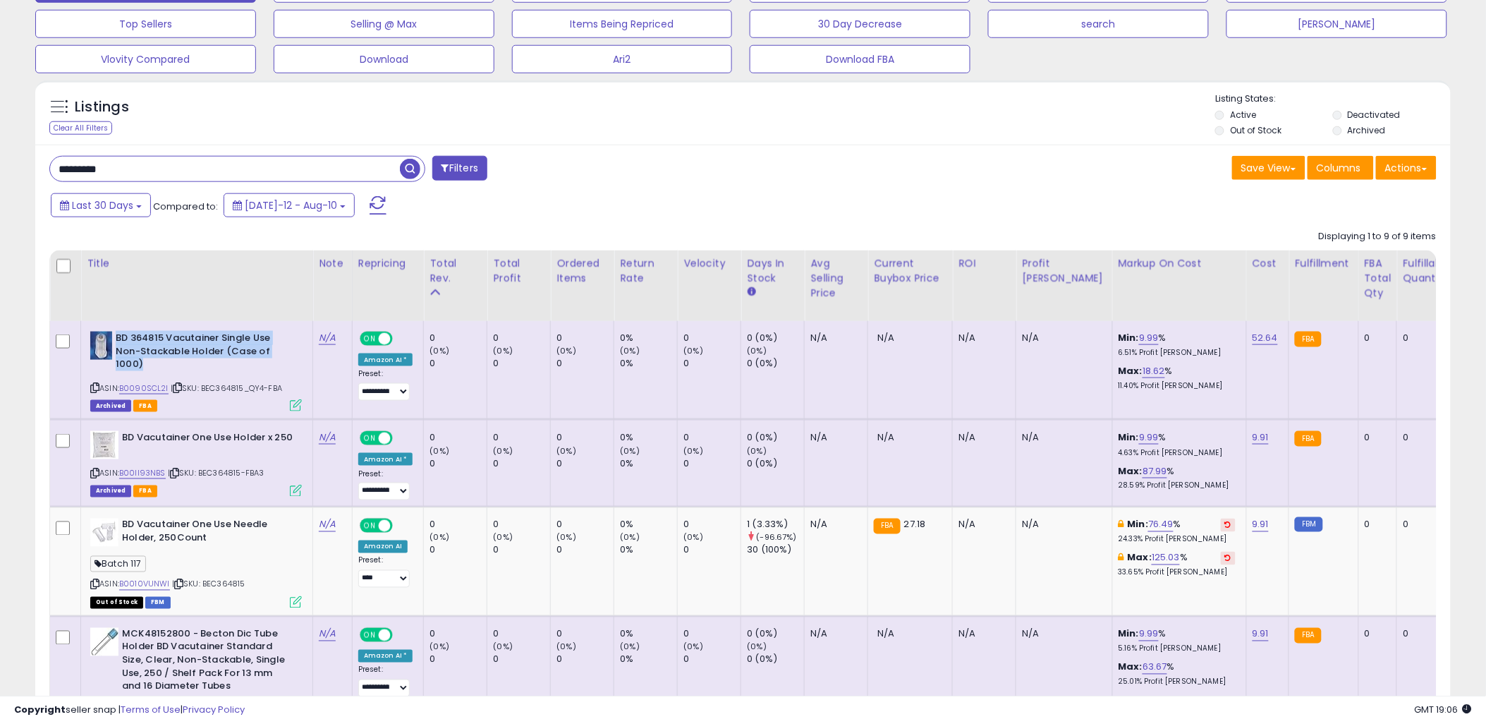
click at [238, 364] on b "BD 364815 Vacutainer Single Use Non-Stackable Holder (Case of 1000)" at bounding box center [201, 353] width 171 height 43
drag, startPoint x: 212, startPoint y: 386, endPoint x: 267, endPoint y: 391, distance: 54.5
click at [267, 391] on span "| SKU: BEC364815_QY4-FBA" at bounding box center [226, 387] width 111 height 11
drag, startPoint x: 176, startPoint y: 436, endPoint x: 255, endPoint y: 441, distance: 79.2
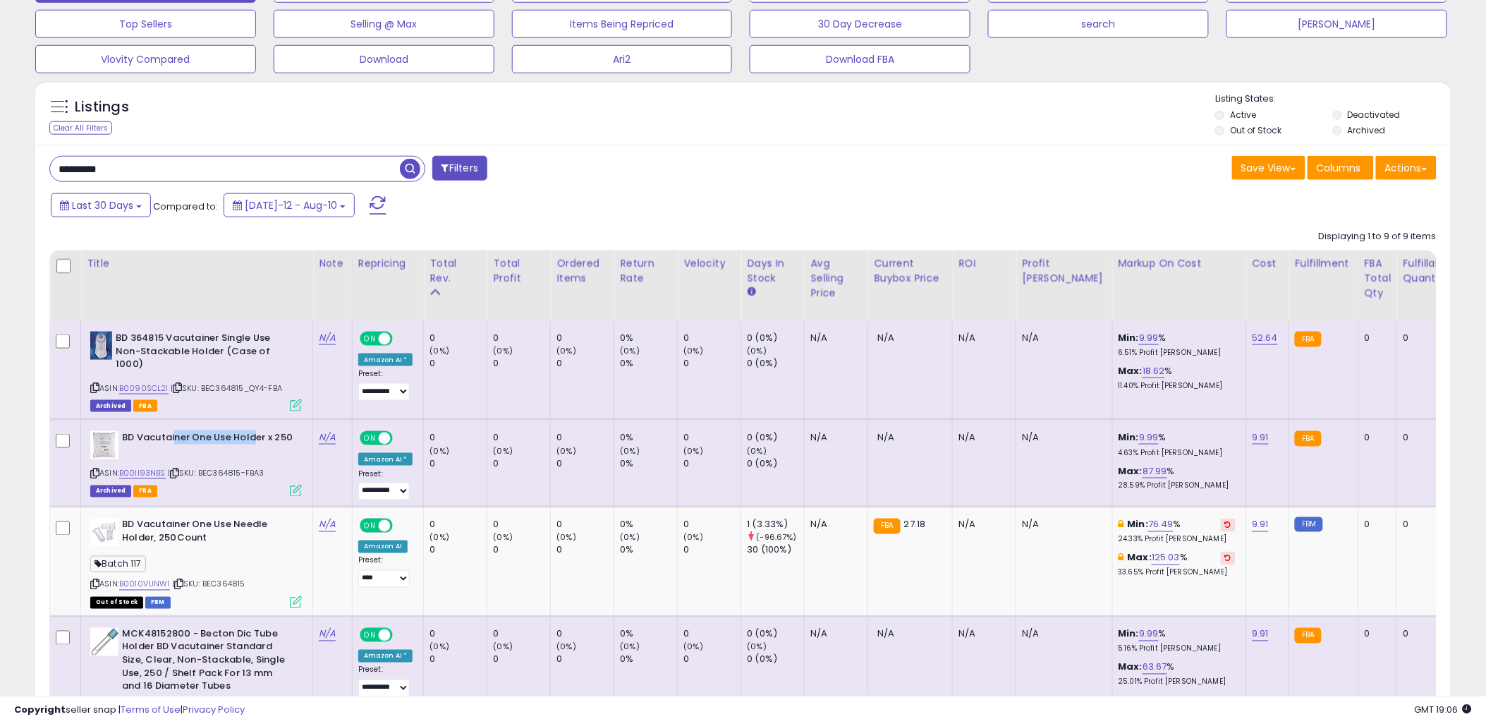
click at [255, 441] on b "BD Vacutainer One Use Holder x 250" at bounding box center [207, 439] width 171 height 17
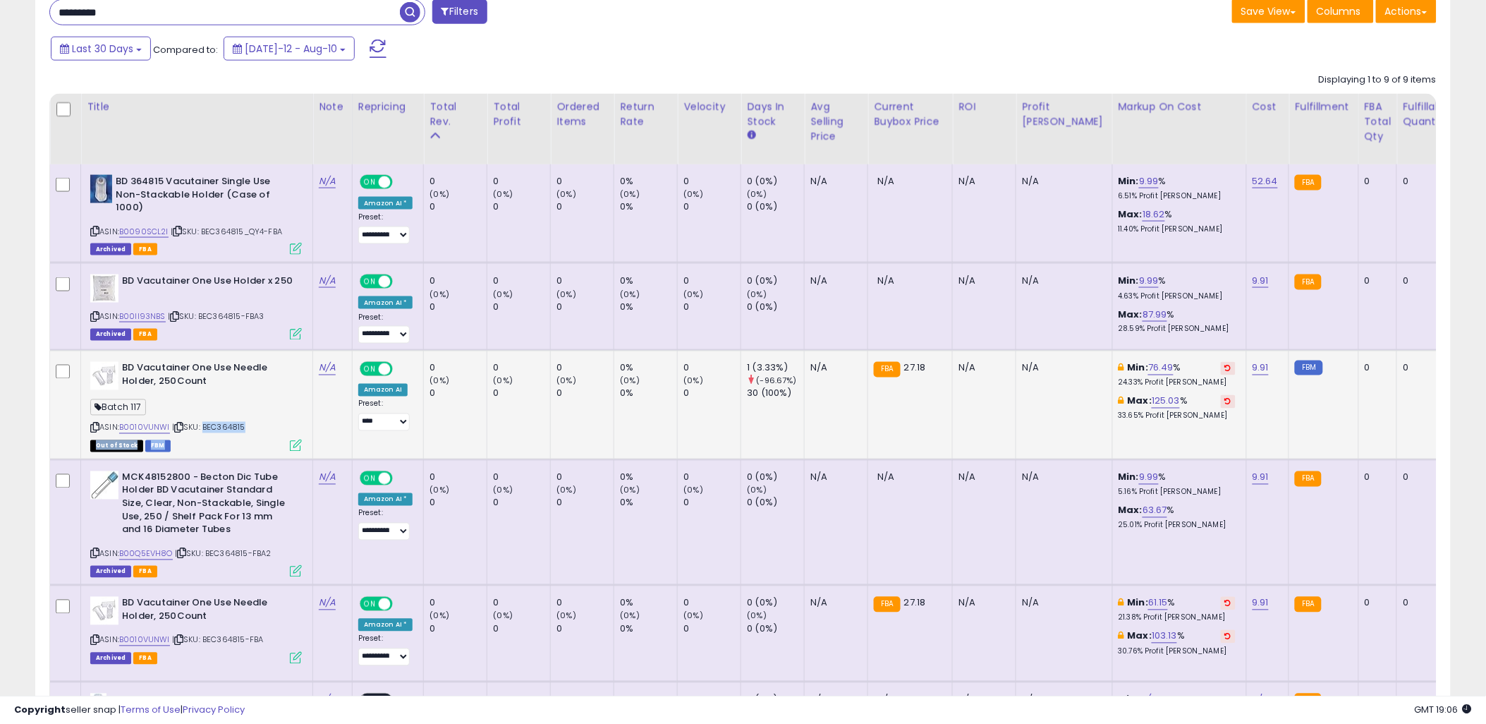
drag, startPoint x: 203, startPoint y: 425, endPoint x: 250, endPoint y: 436, distance: 48.6
click at [250, 436] on div "ASIN: B0010VUNWI | SKU: BEC364815 Out of Stock FBM" at bounding box center [196, 406] width 212 height 88
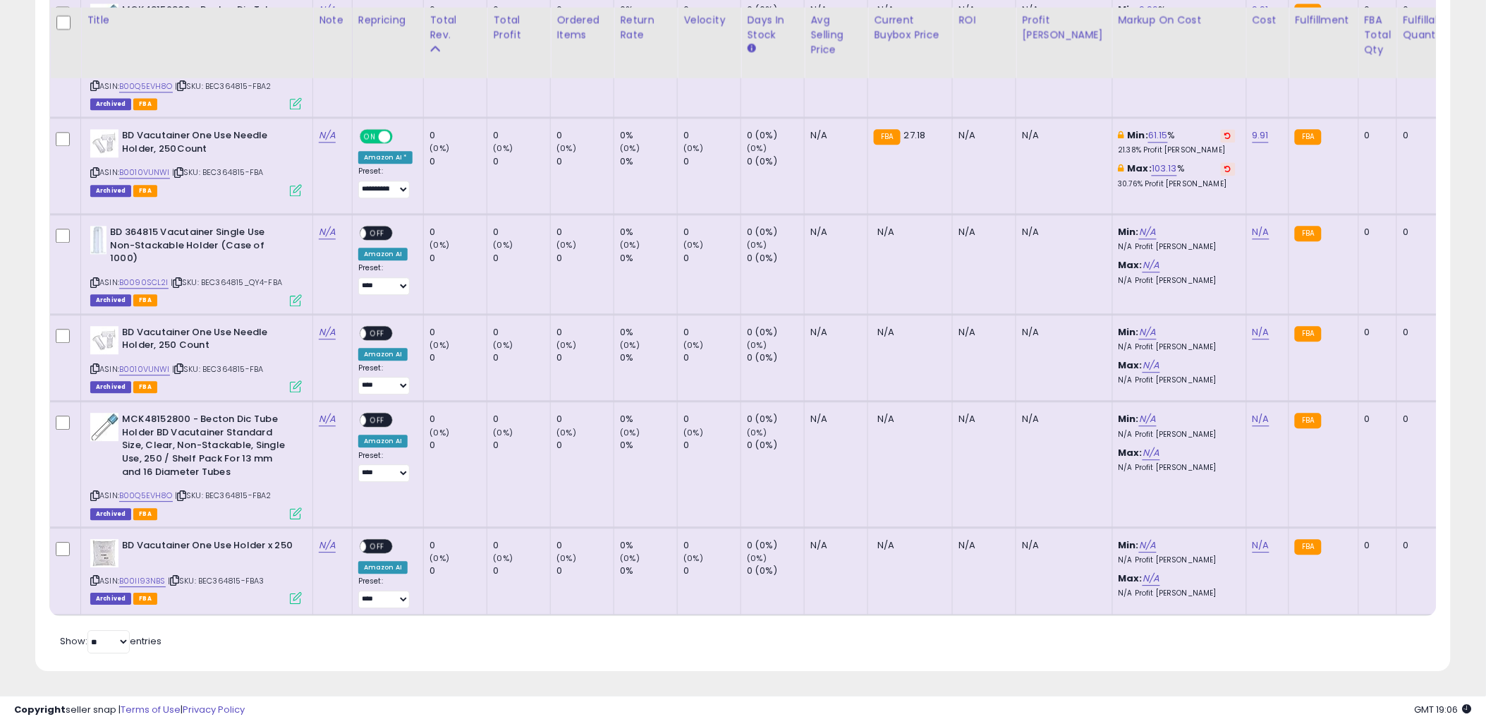
scroll to position [1102, 0]
drag, startPoint x: 231, startPoint y: 480, endPoint x: 267, endPoint y: 488, distance: 37.0
click at [267, 490] on span "| SKU: BEC364815-FBA2" at bounding box center [223, 495] width 97 height 11
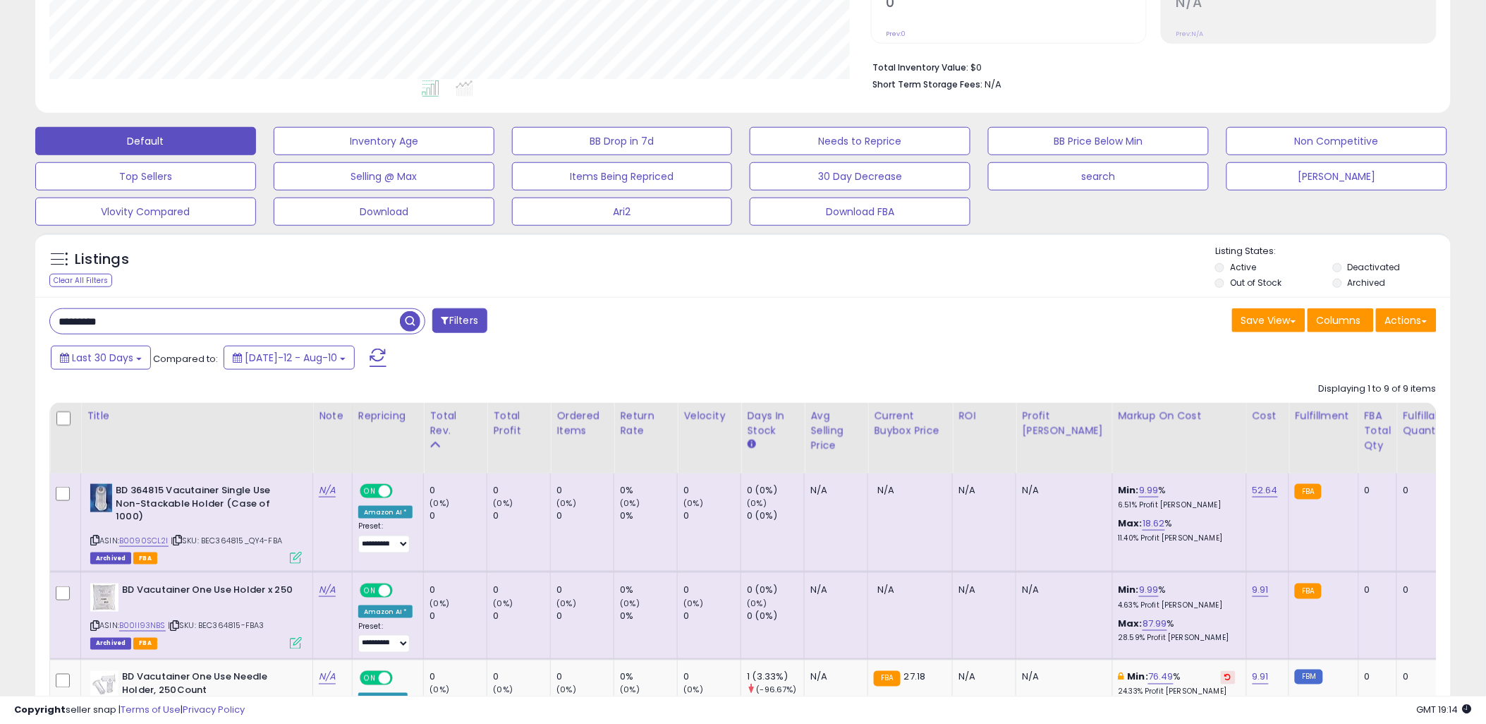
scroll to position [470, 0]
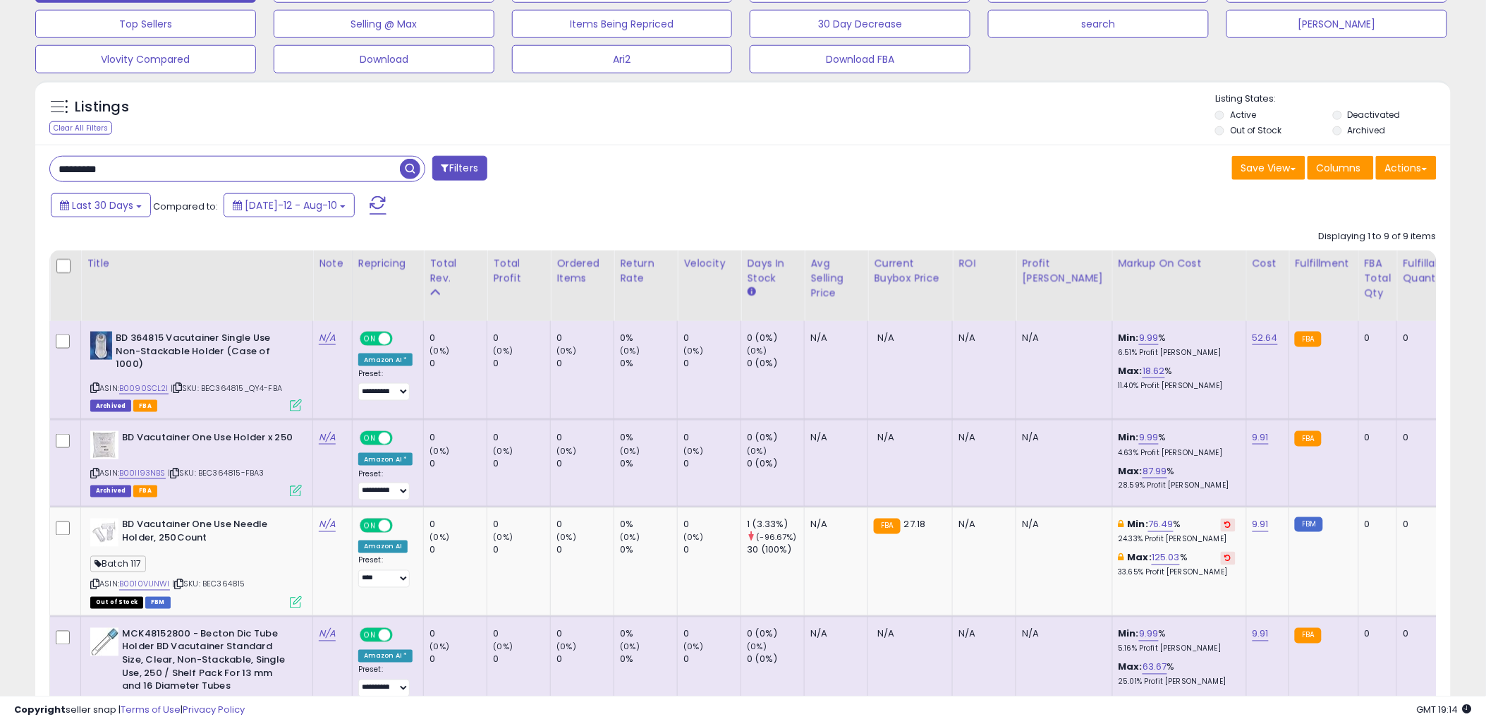
click at [236, 176] on input "*********" at bounding box center [225, 169] width 350 height 25
click at [236, 175] on input "*********" at bounding box center [225, 169] width 350 height 25
type input "********"
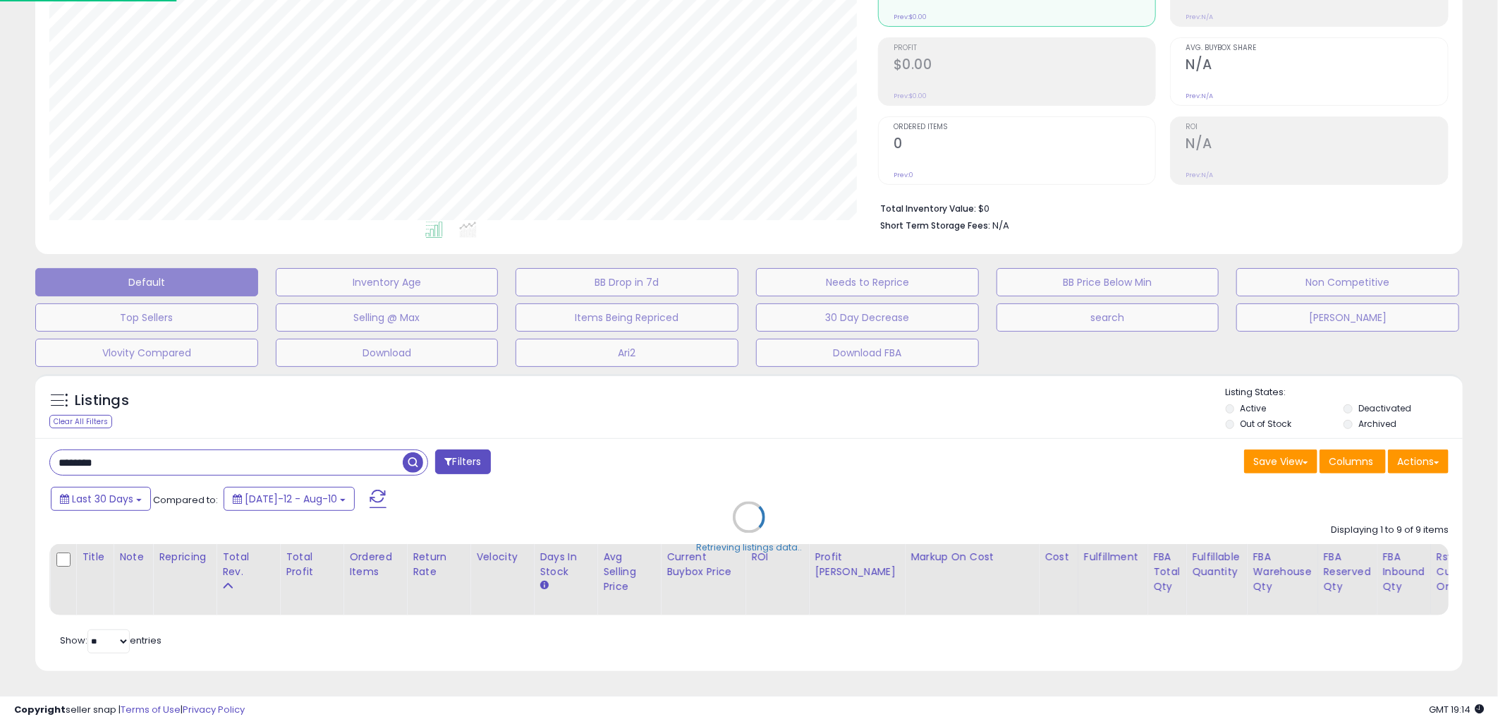
scroll to position [289, 828]
